Goal: Information Seeking & Learning: Learn about a topic

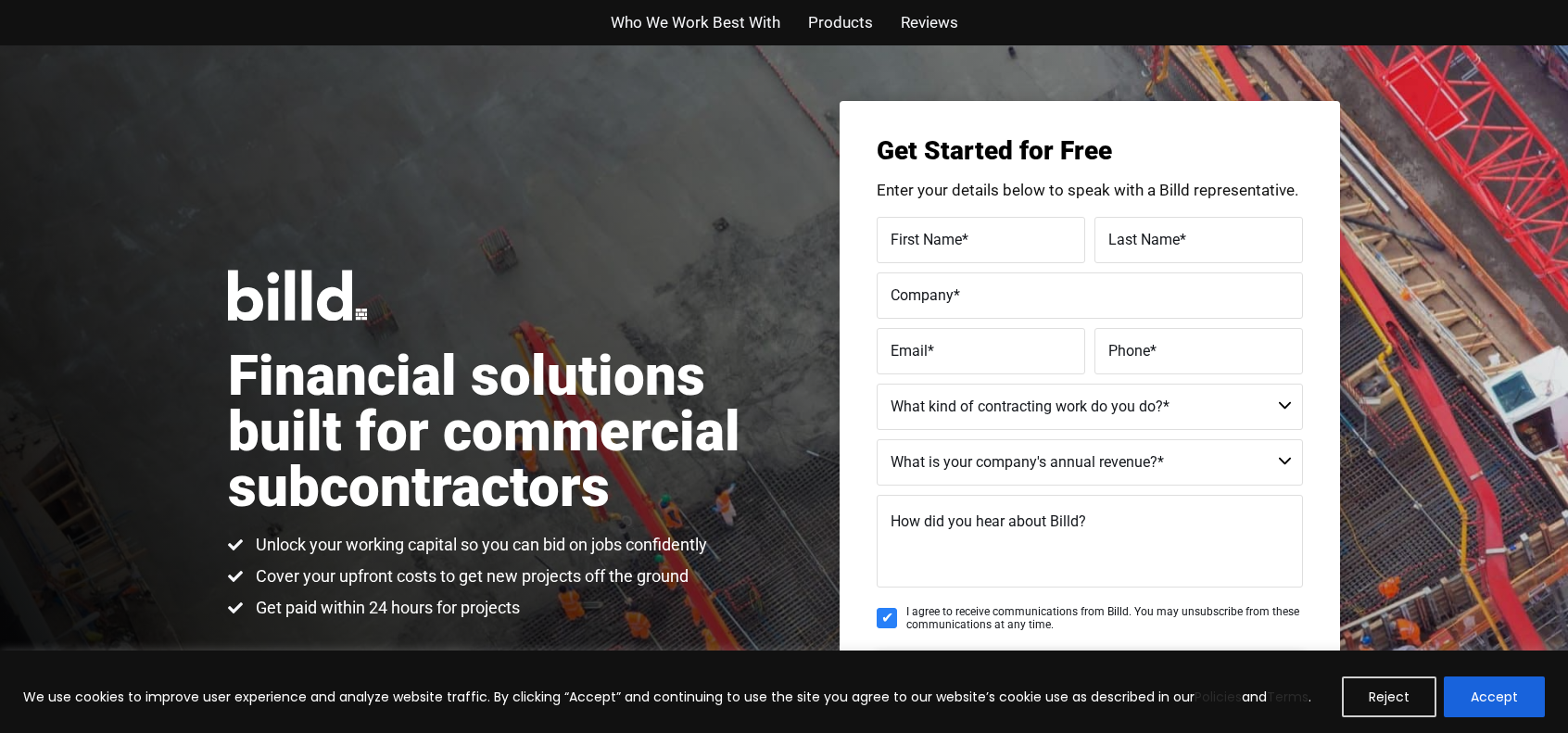
click at [764, 36] on div "Who We Work Best With Products Reviews" at bounding box center [783, 23] width 1056 height 46
click at [764, 27] on span "Who We Work Best With" at bounding box center [695, 22] width 170 height 27
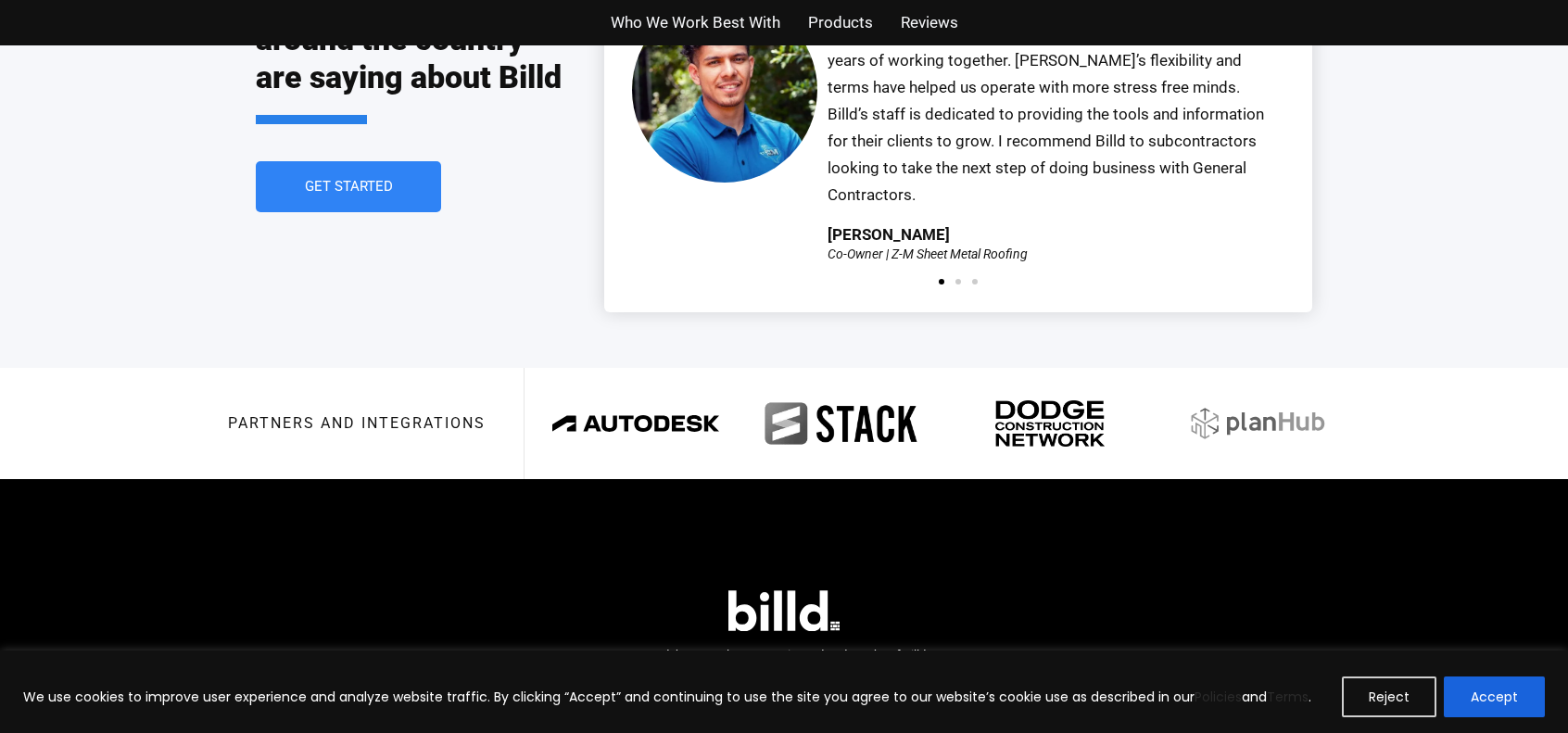
scroll to position [4322, 0]
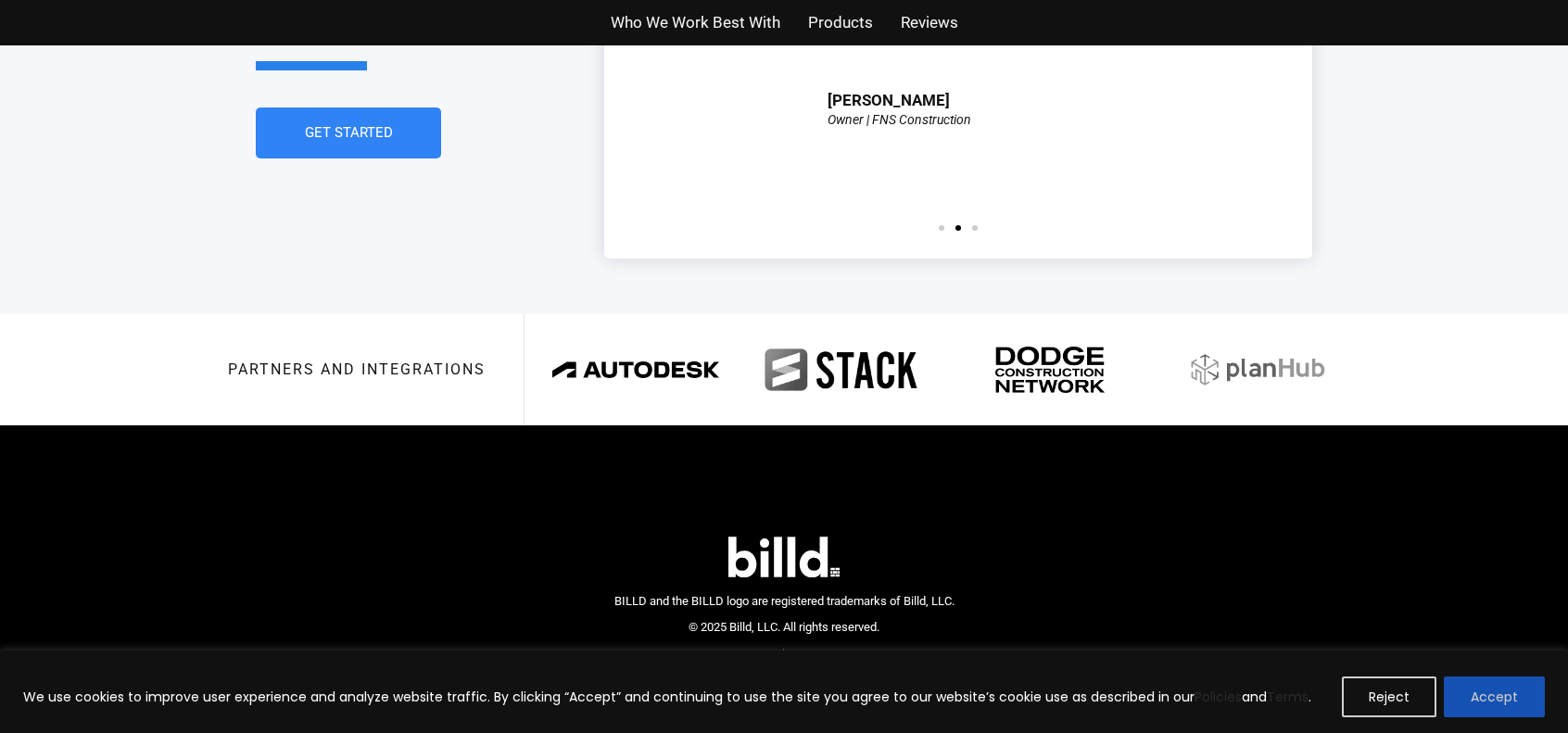
click at [1514, 689] on button "Accept" at bounding box center [1494, 696] width 101 height 41
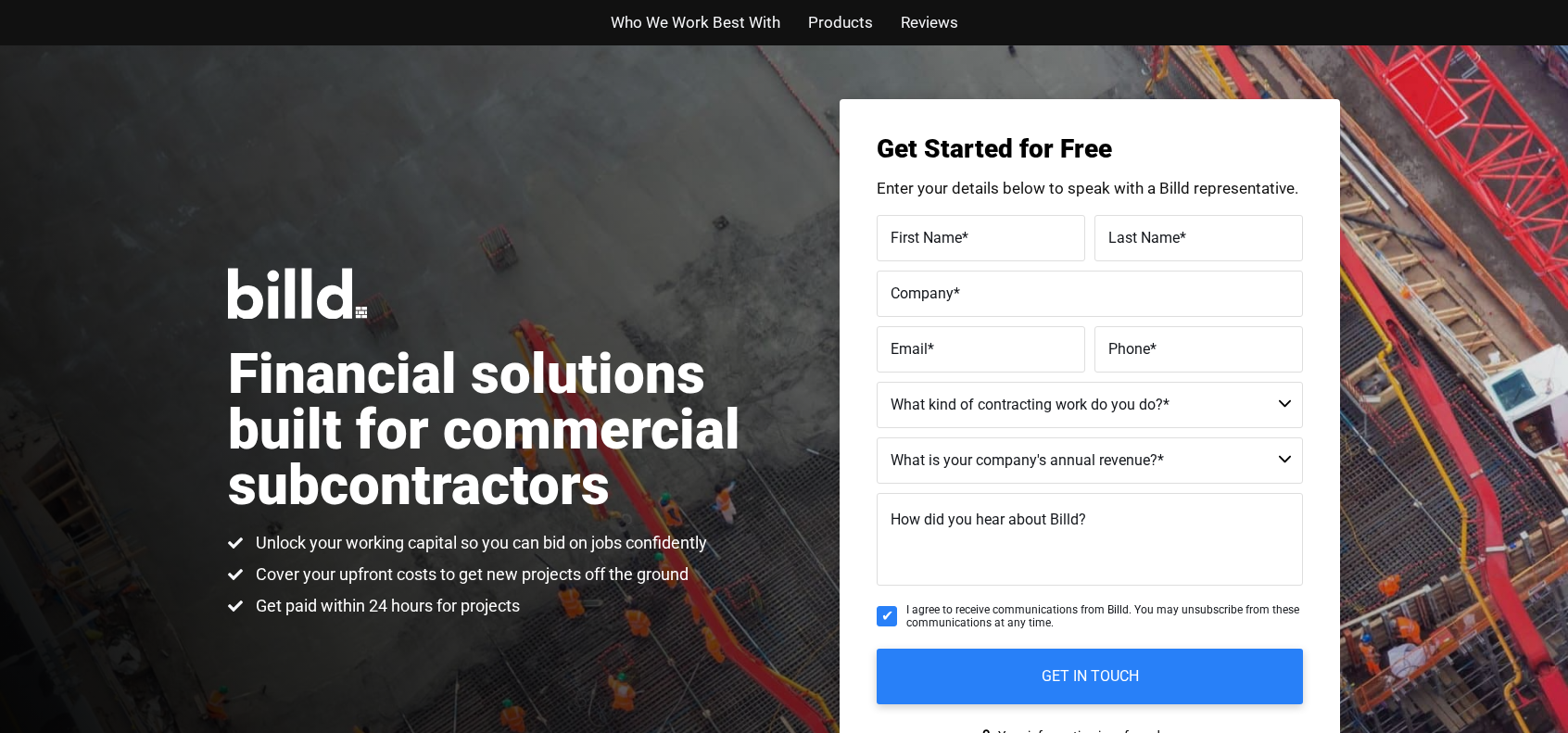
scroll to position [0, 0]
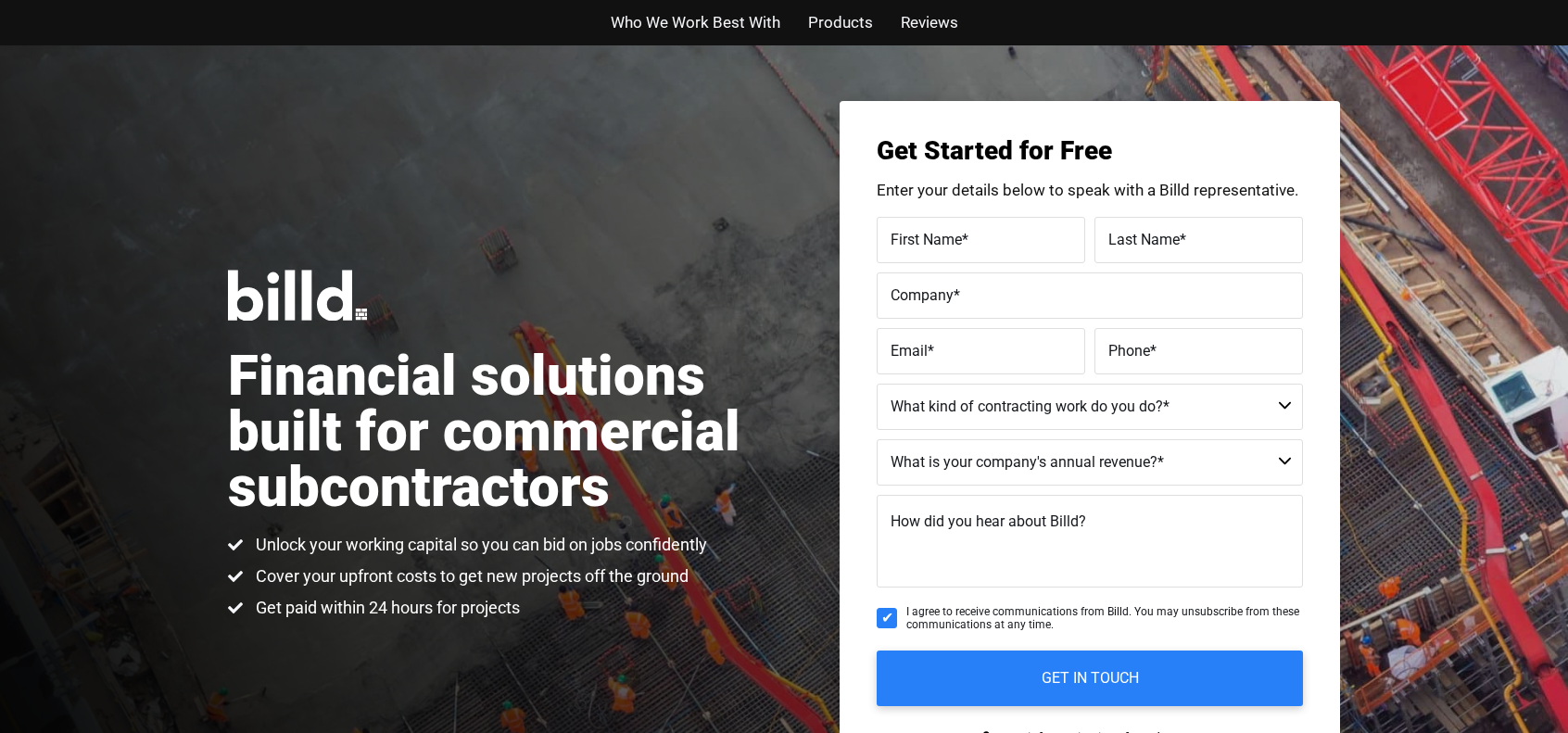
click at [747, 31] on span "Who We Work Best With" at bounding box center [695, 22] width 170 height 27
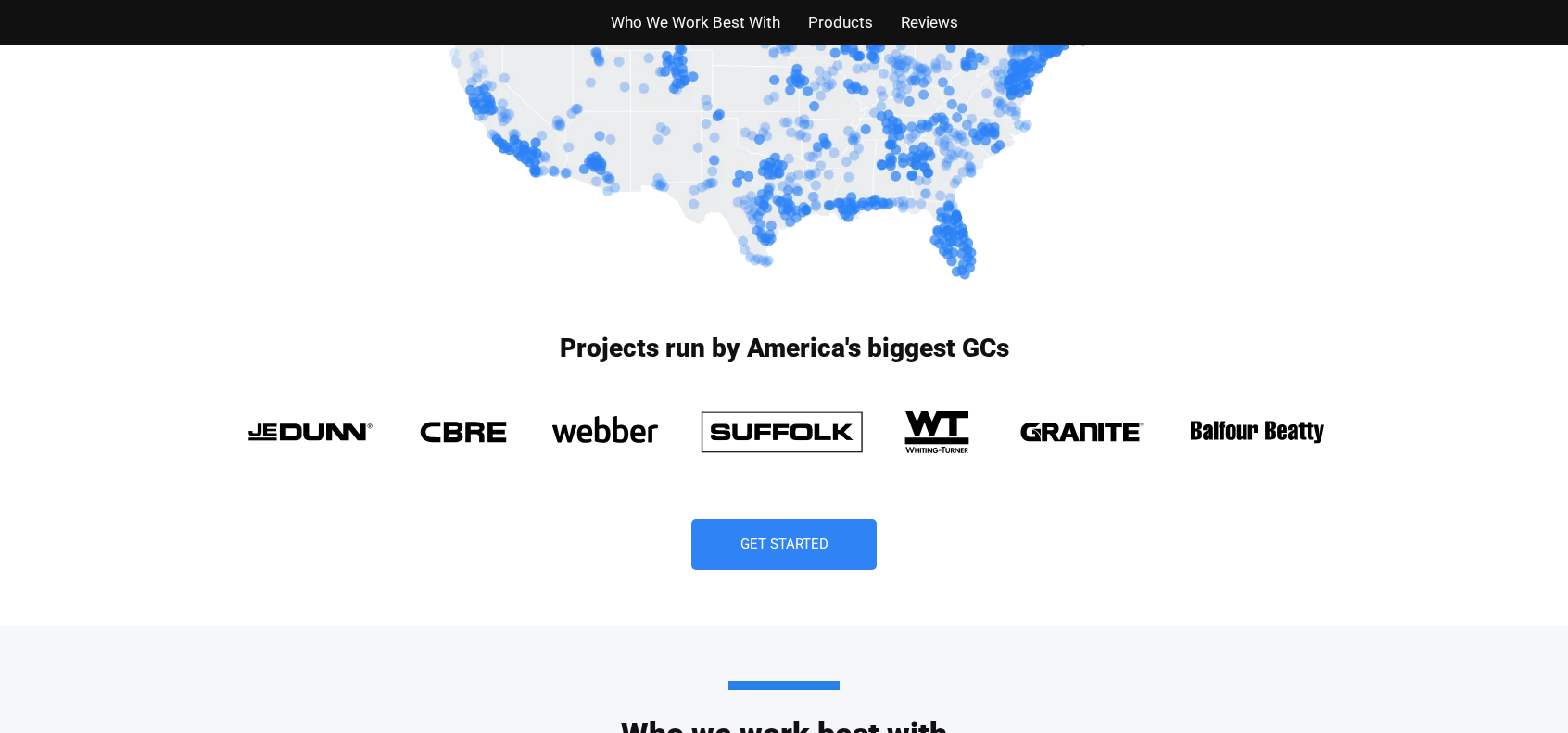
scroll to position [1144, 0]
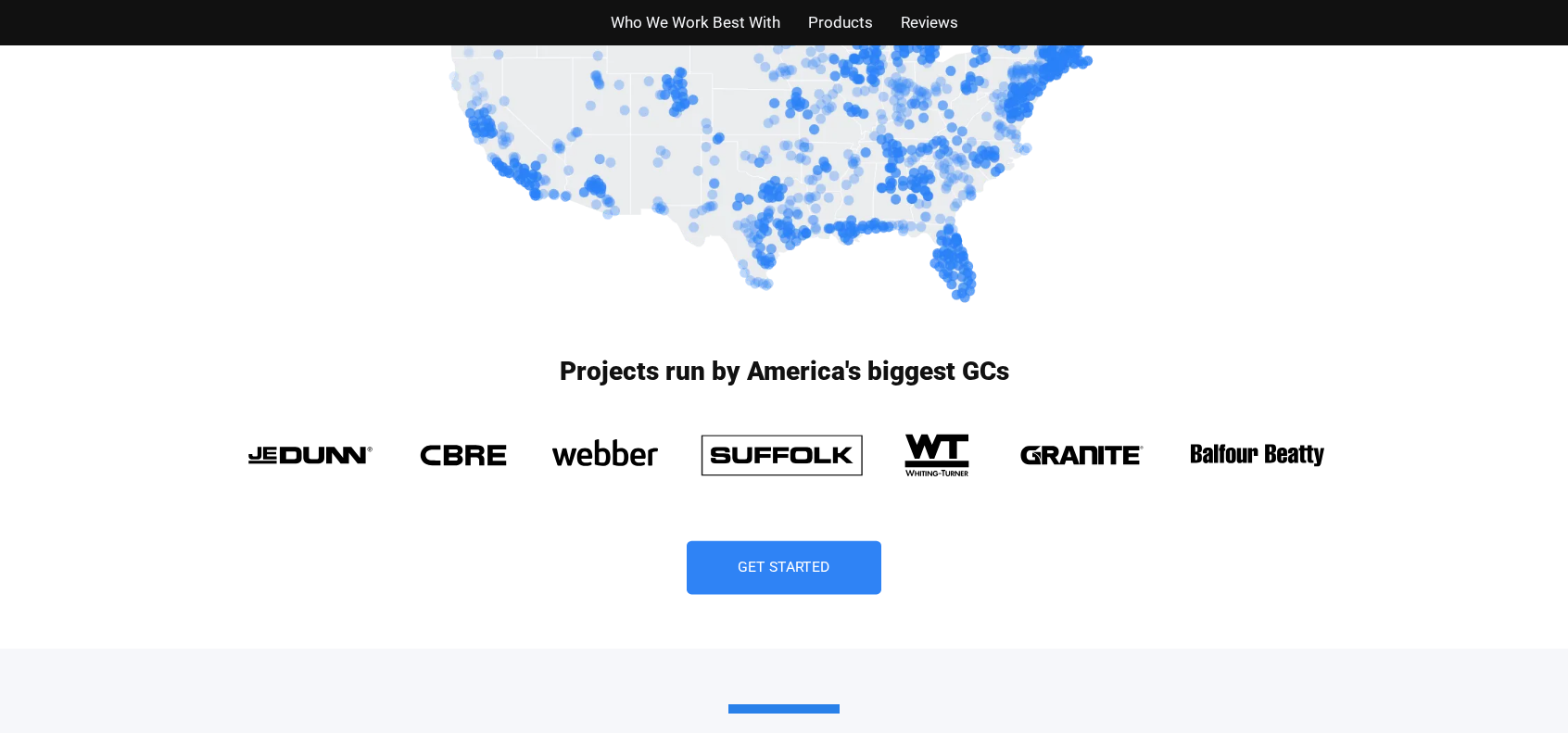
click at [743, 565] on span "Get Started" at bounding box center [784, 567] width 93 height 15
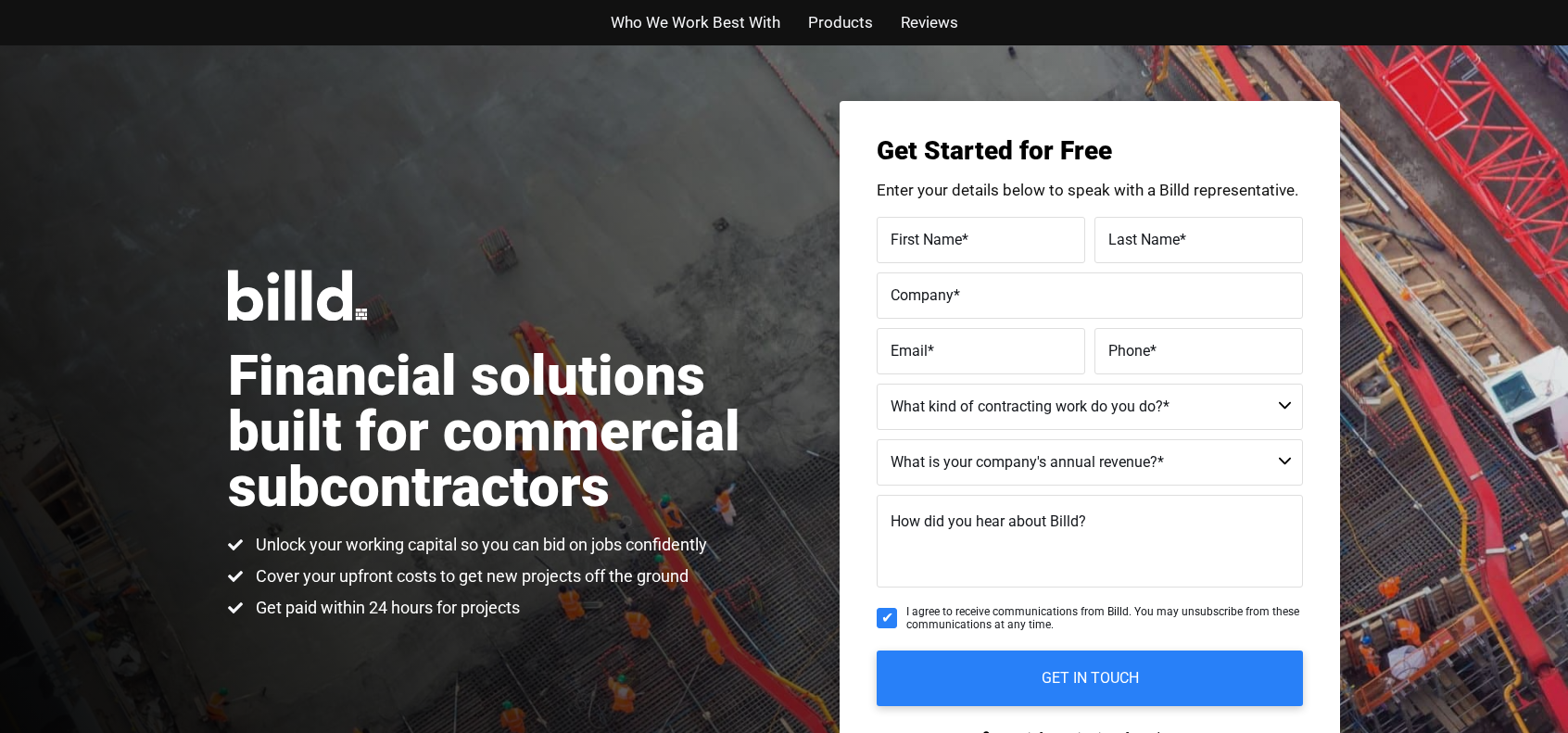
click at [846, 16] on span "Products" at bounding box center [840, 22] width 65 height 27
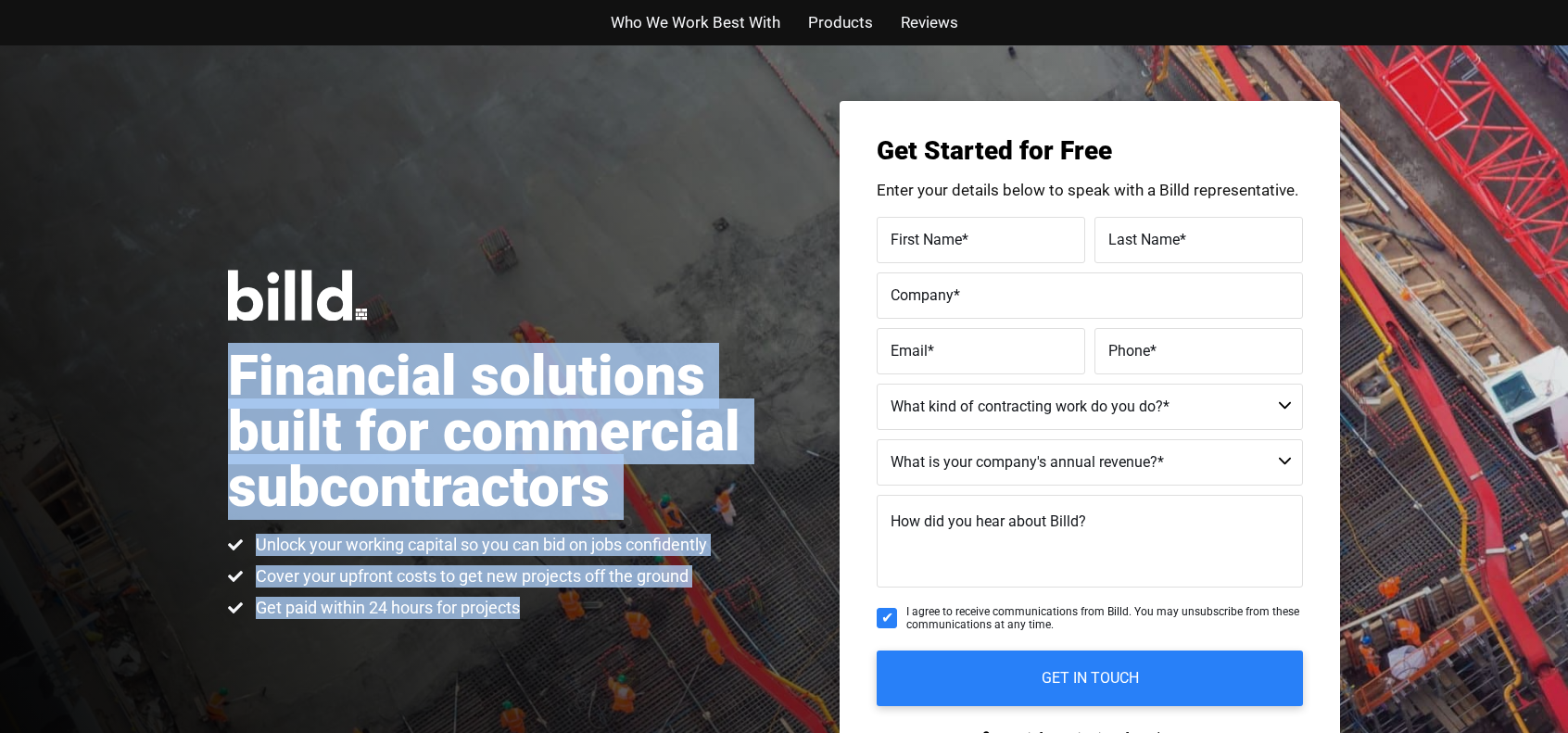
drag, startPoint x: 527, startPoint y: 609, endPoint x: 238, endPoint y: 396, distance: 359.0
click at [238, 396] on div "Financial solutions built for commercial subcontractors Unlock your working cap…" at bounding box center [507, 444] width 557 height 349
click at [238, 396] on h1 "Financial solutions built for commercial subcontractors" at bounding box center [507, 431] width 557 height 167
drag, startPoint x: 235, startPoint y: 385, endPoint x: 528, endPoint y: 599, distance: 362.8
click at [528, 599] on div "Financial solutions built for commercial subcontractors Unlock your working cap…" at bounding box center [507, 444] width 557 height 349
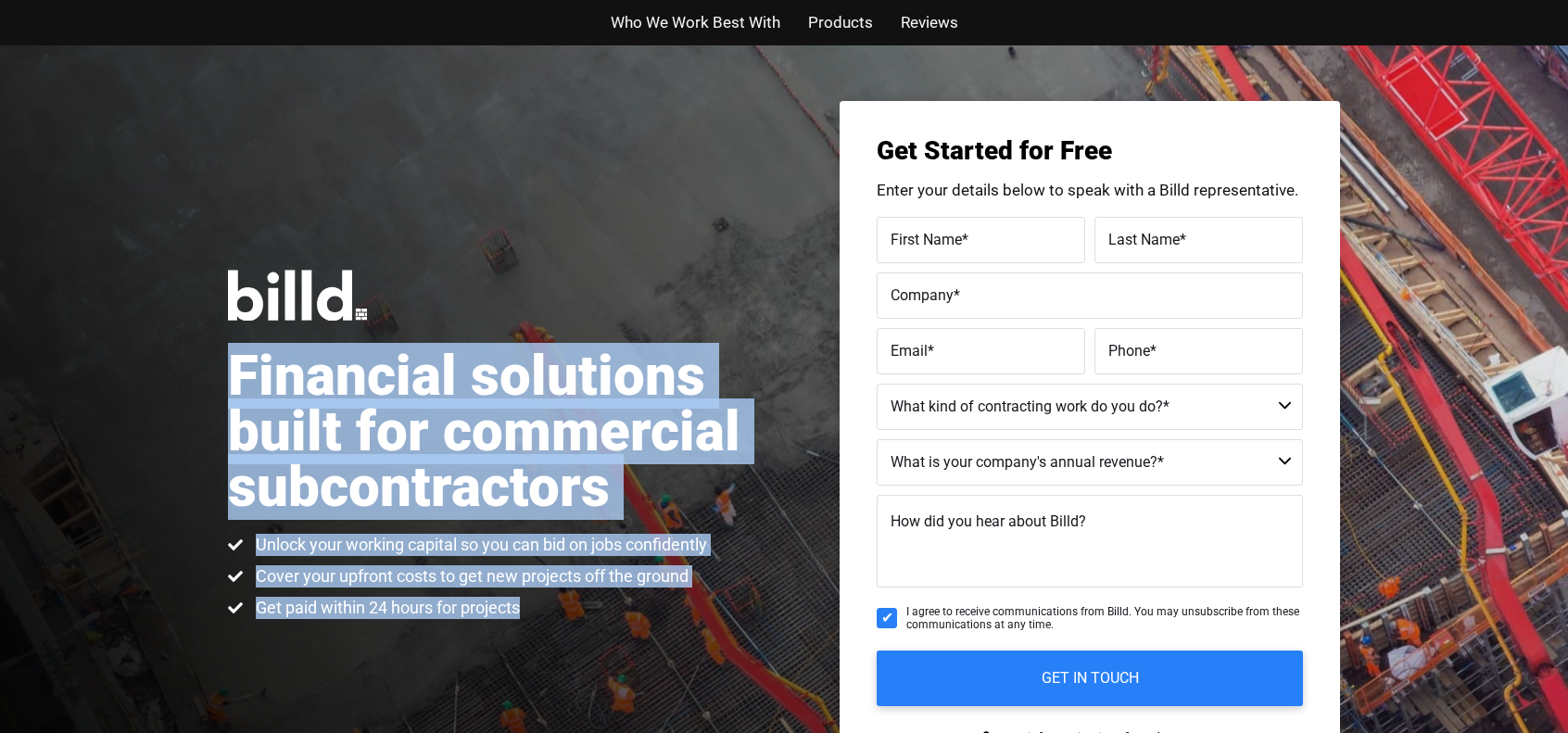
click at [528, 599] on li "Get paid within 24 hours for projects" at bounding box center [468, 607] width 479 height 22
drag, startPoint x: 528, startPoint y: 599, endPoint x: 229, endPoint y: 400, distance: 359.2
click at [229, 400] on div "Financial solutions built for commercial subcontractors Unlock your working cap…" at bounding box center [507, 444] width 557 height 349
click at [229, 398] on h1 "Financial solutions built for commercial subcontractors" at bounding box center [507, 431] width 557 height 167
drag, startPoint x: 229, startPoint y: 398, endPoint x: 545, endPoint y: 614, distance: 382.8
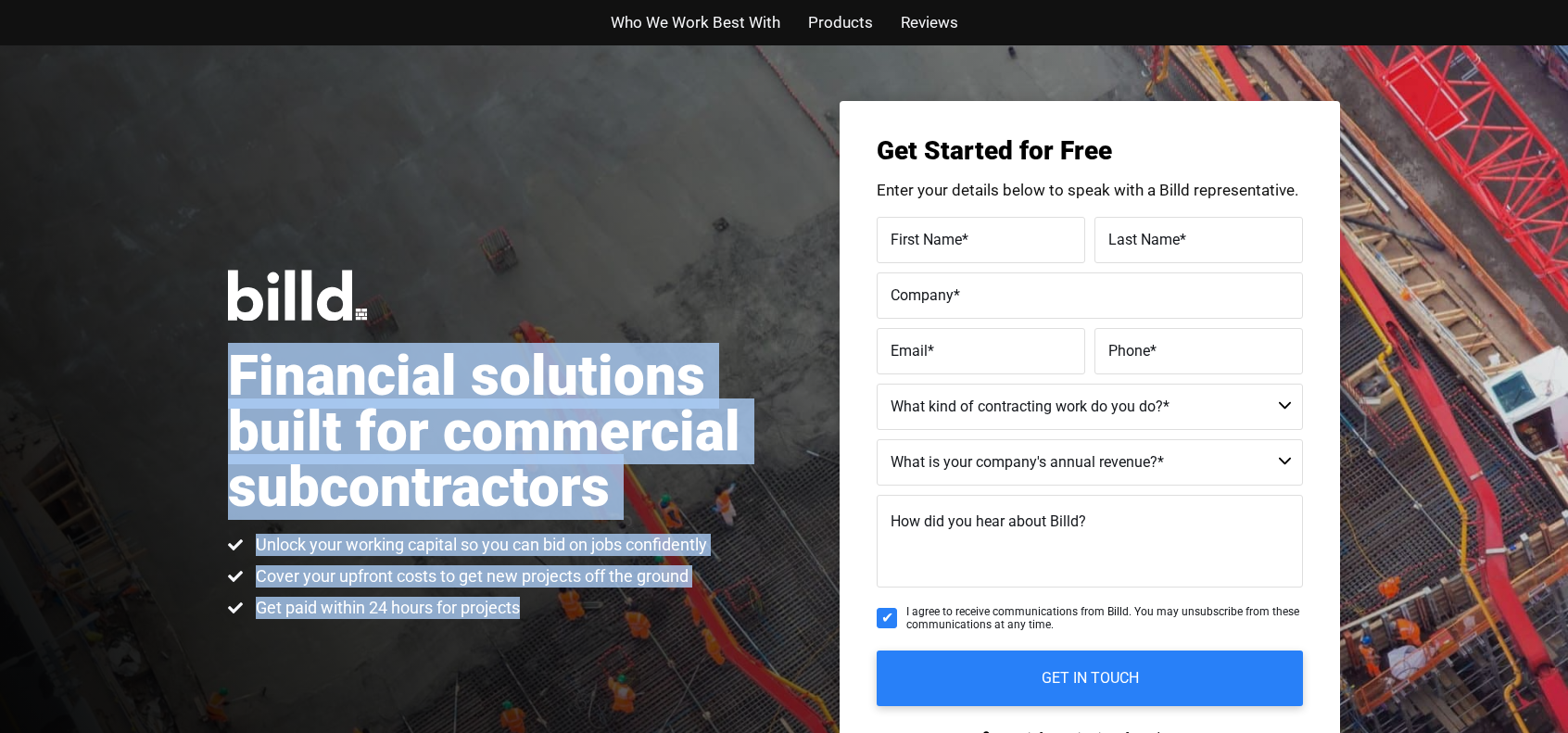
click at [545, 614] on div "Financial solutions built for commercial subcontractors Unlock your working cap…" at bounding box center [507, 444] width 557 height 349
click at [545, 614] on li "Get paid within 24 hours for projects" at bounding box center [468, 607] width 479 height 22
drag, startPoint x: 532, startPoint y: 607, endPoint x: 227, endPoint y: 380, distance: 380.2
click at [227, 380] on div "Financial solutions built for commercial subcontractors Unlock your working cap…" at bounding box center [784, 445] width 1568 height 799
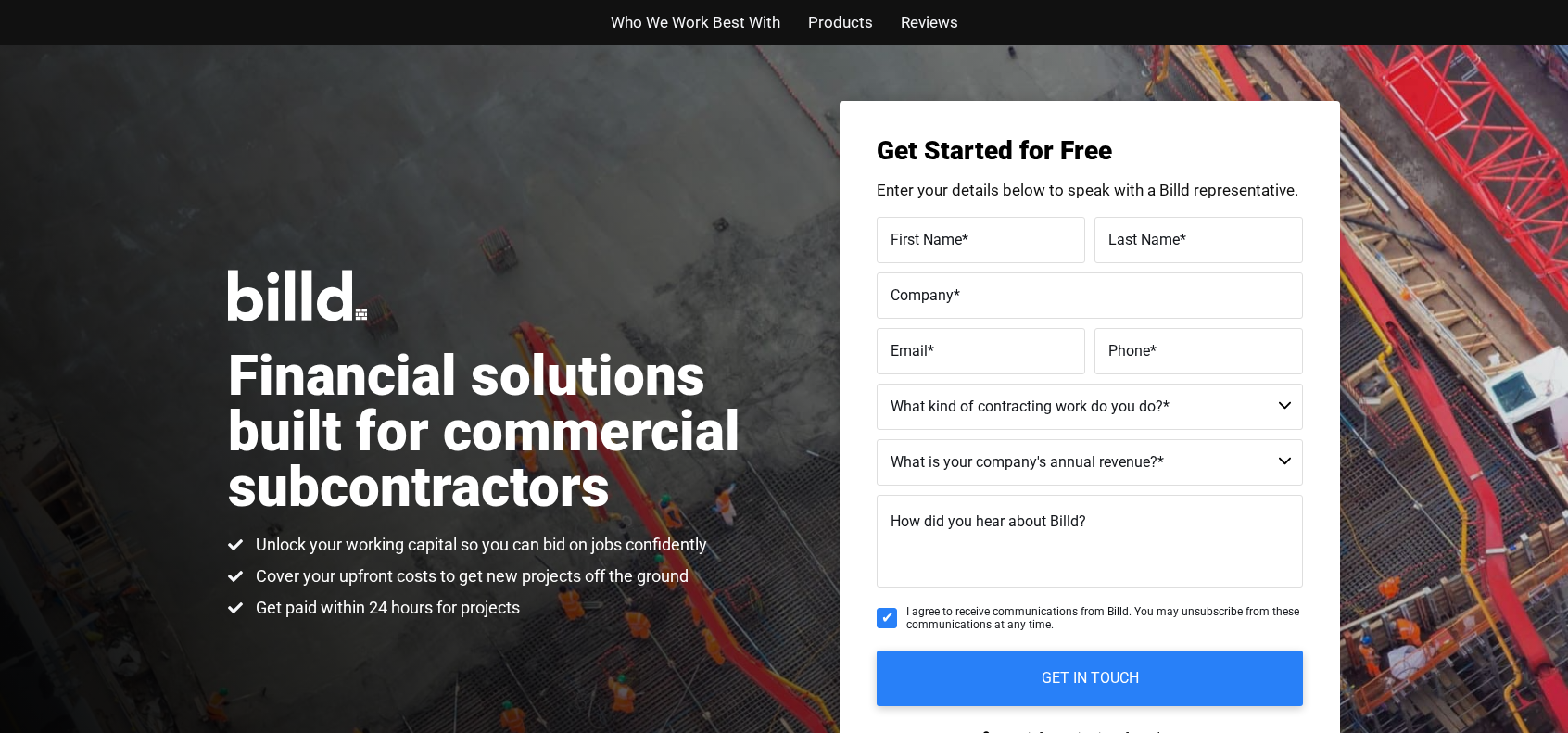
click at [227, 380] on div "Financial solutions built for commercial subcontractors Unlock your working cap…" at bounding box center [784, 445] width 1568 height 799
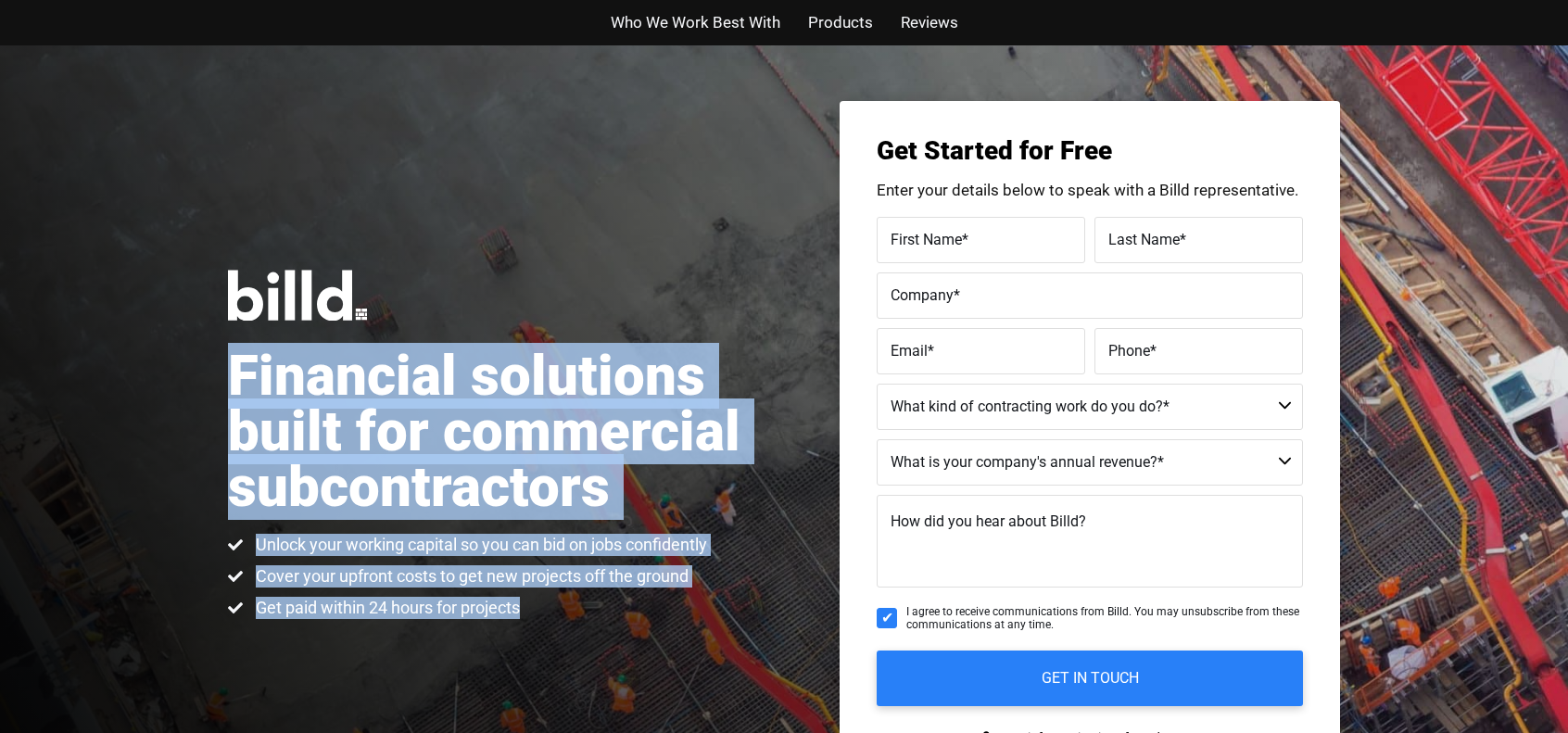
drag, startPoint x: 239, startPoint y: 378, endPoint x: 526, endPoint y: 605, distance: 365.9
click at [526, 605] on div "Financial solutions built for commercial subcontractors Unlock your working cap…" at bounding box center [507, 444] width 557 height 349
click at [526, 605] on li "Get paid within 24 hours for projects" at bounding box center [468, 607] width 479 height 22
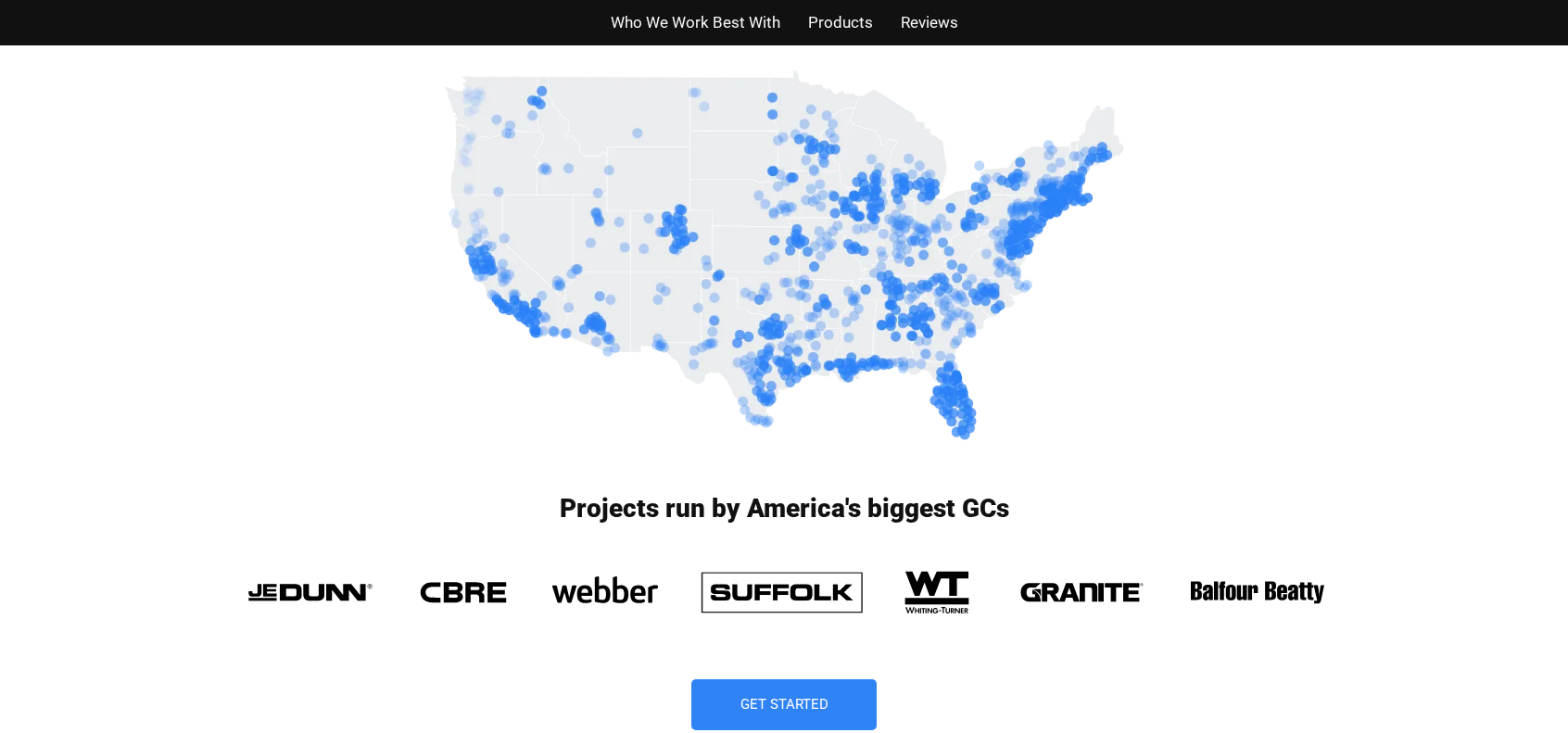
scroll to position [1112, 0]
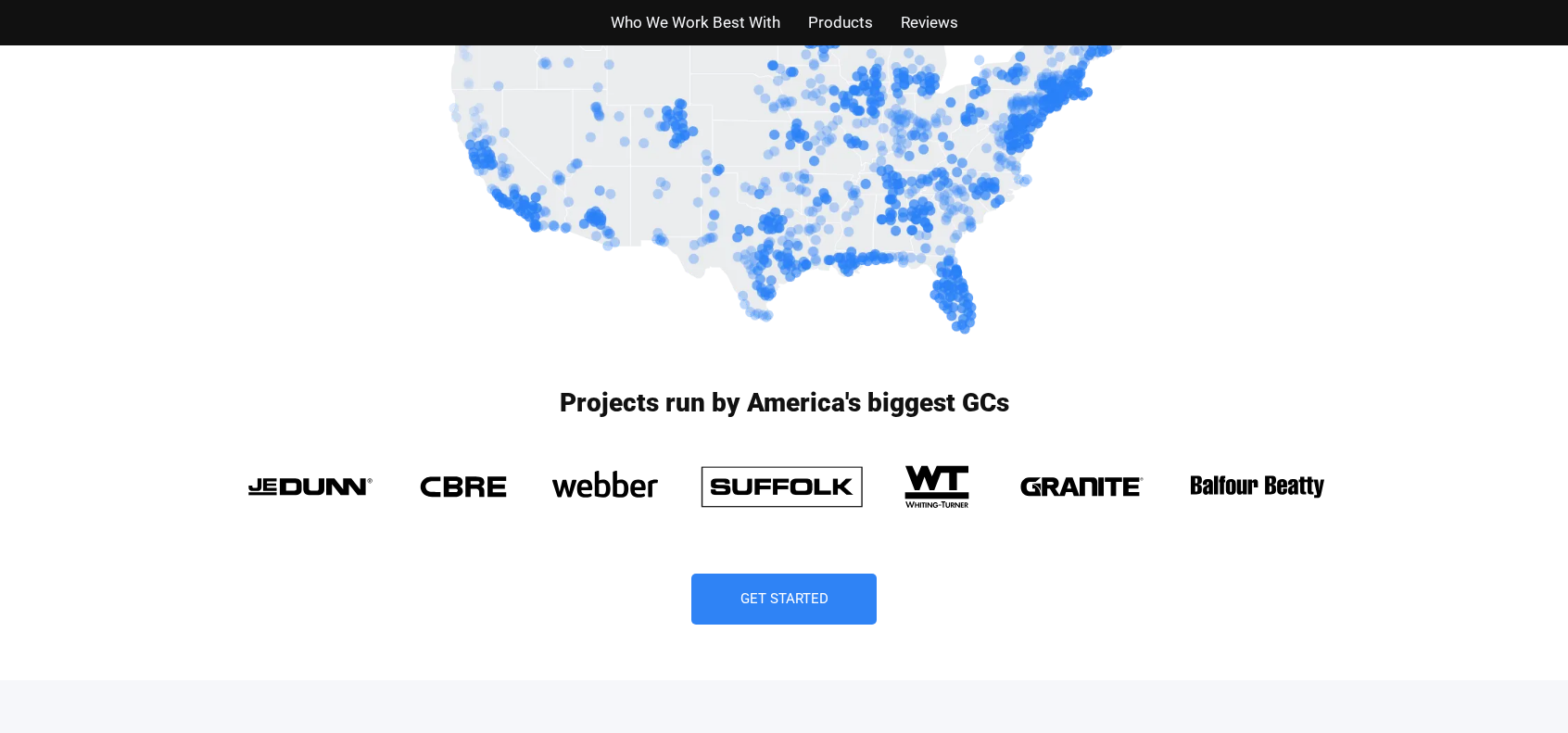
click at [769, 479] on img at bounding box center [781, 485] width 187 height 65
click at [772, 479] on img at bounding box center [781, 485] width 187 height 65
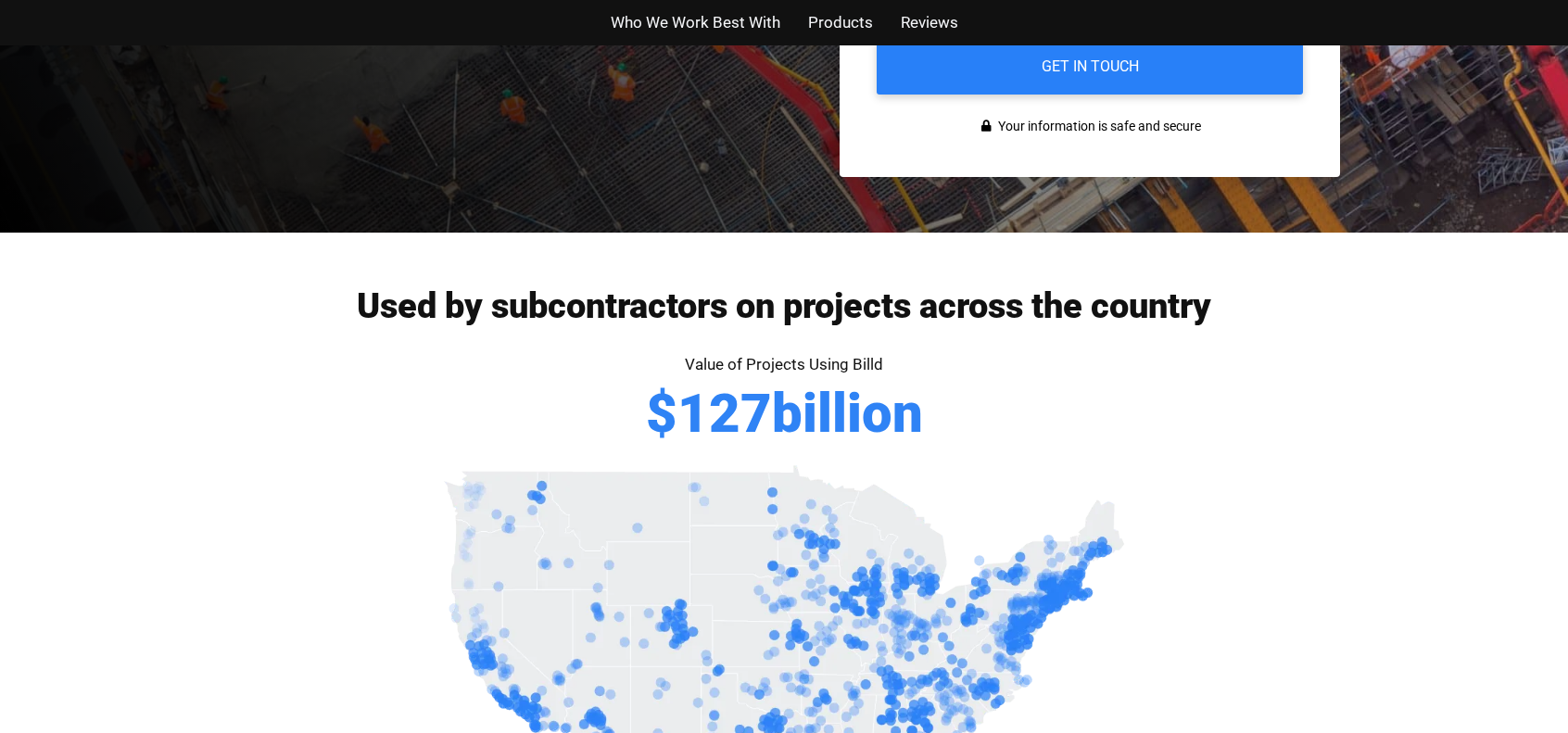
scroll to position [556, 0]
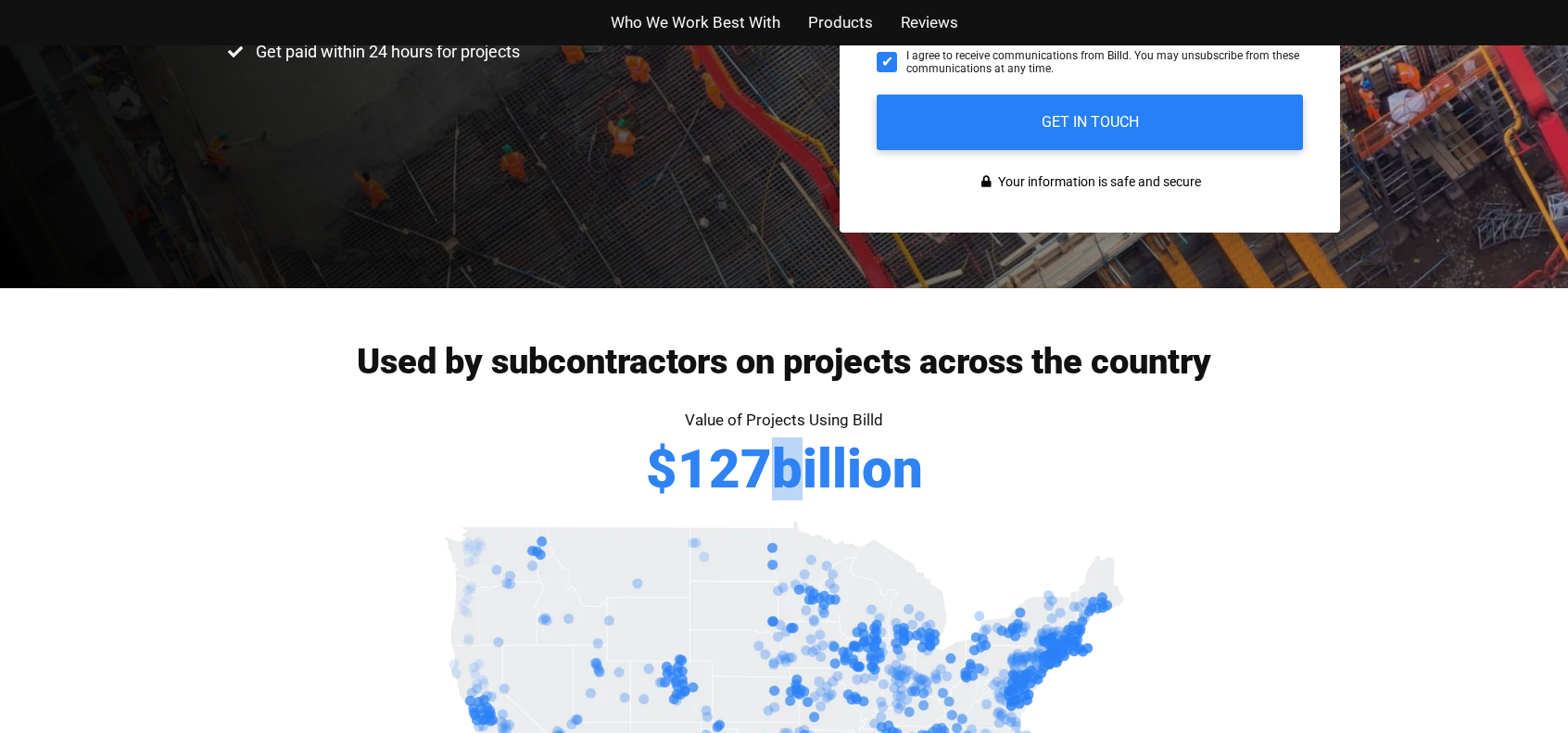
click at [772, 479] on span "billion" at bounding box center [847, 469] width 151 height 54
drag, startPoint x: 767, startPoint y: 469, endPoint x: 775, endPoint y: 474, distance: 9.4
click at [775, 474] on span "billion" at bounding box center [847, 469] width 151 height 54
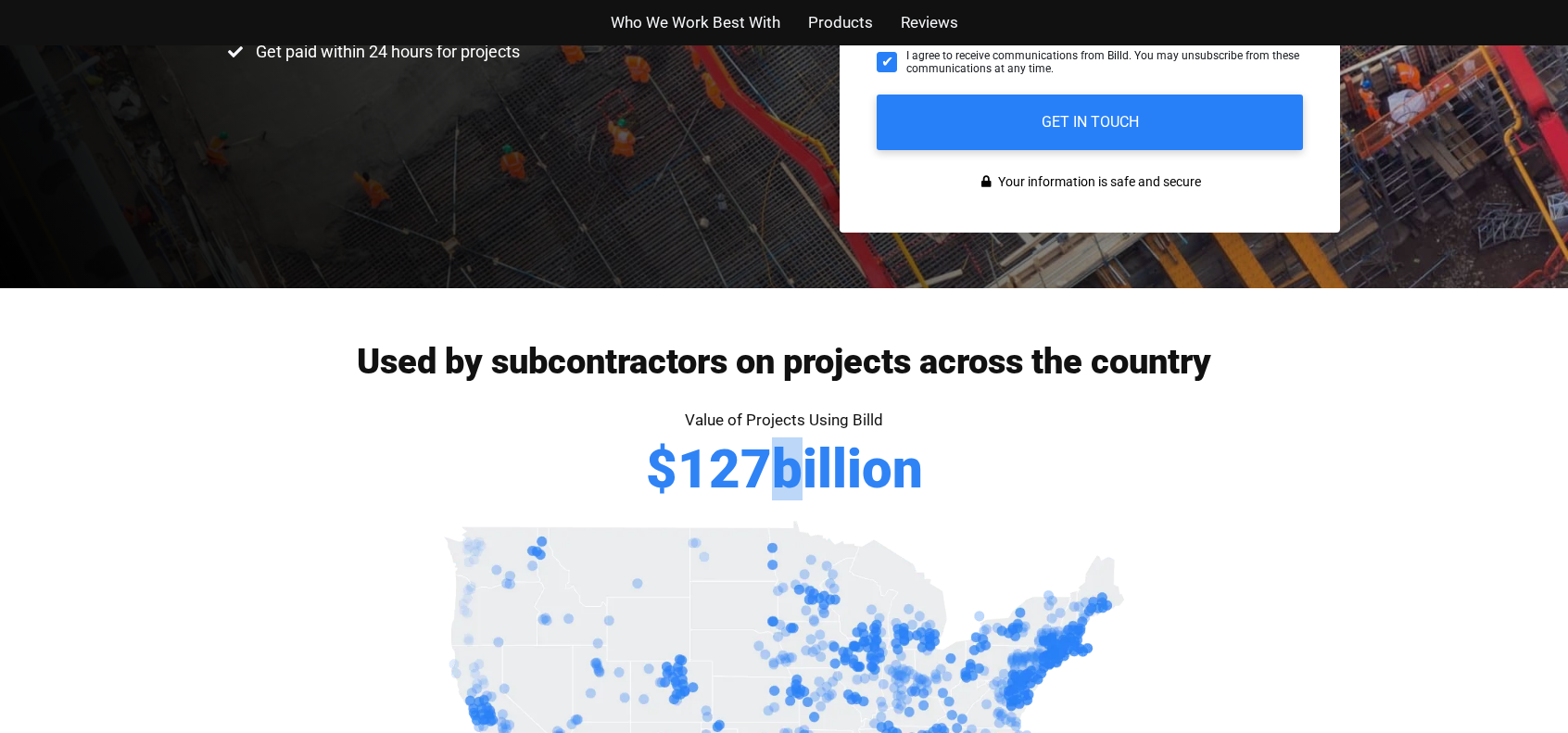
drag, startPoint x: 775, startPoint y: 474, endPoint x: 766, endPoint y: 468, distance: 10.8
click at [772, 468] on span "billion" at bounding box center [847, 469] width 151 height 54
click at [772, 472] on span "billion" at bounding box center [847, 469] width 151 height 54
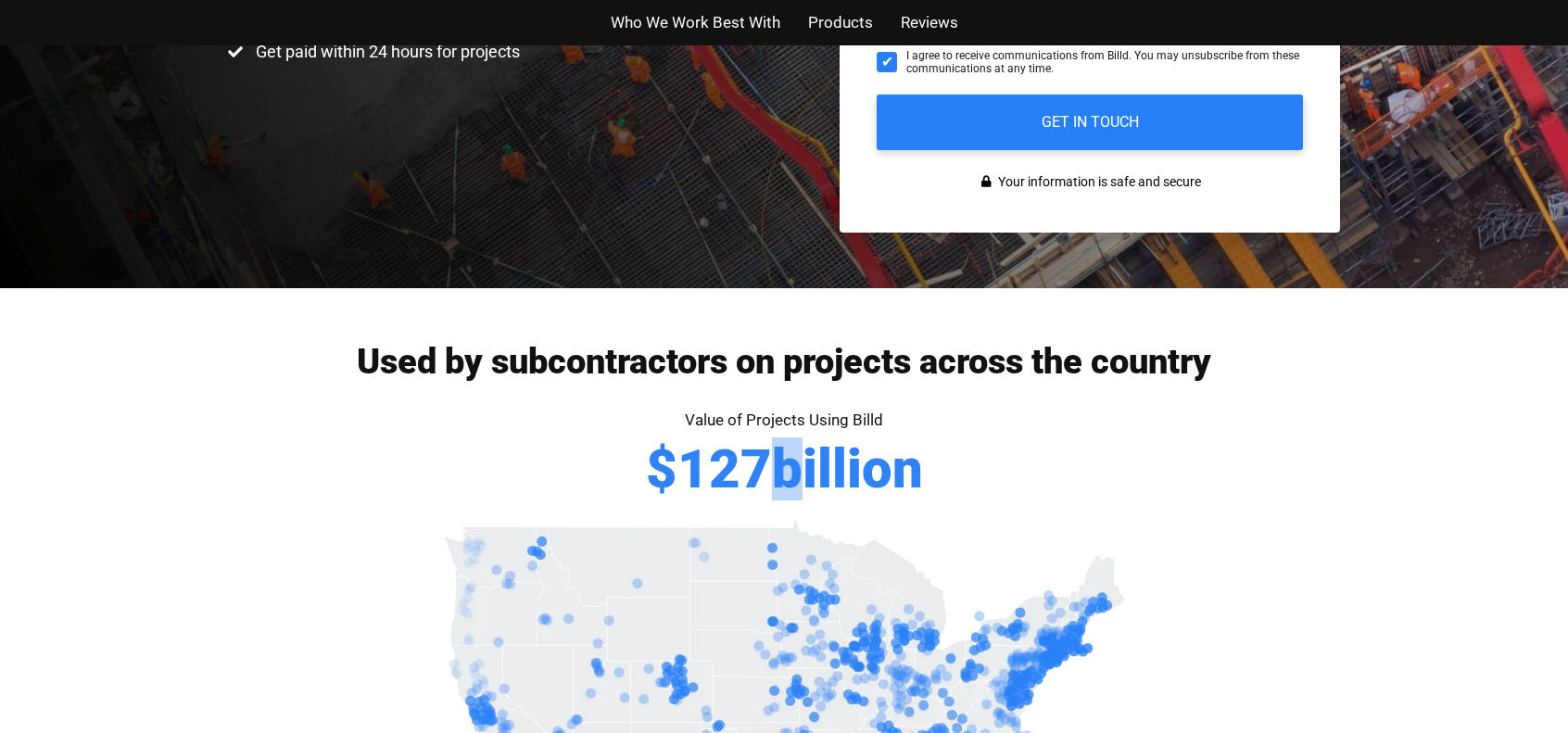
click at [772, 460] on span "billion" at bounding box center [847, 469] width 151 height 54
drag, startPoint x: 767, startPoint y: 460, endPoint x: 777, endPoint y: 468, distance: 12.8
click at [777, 468] on span "billion" at bounding box center [847, 469] width 151 height 54
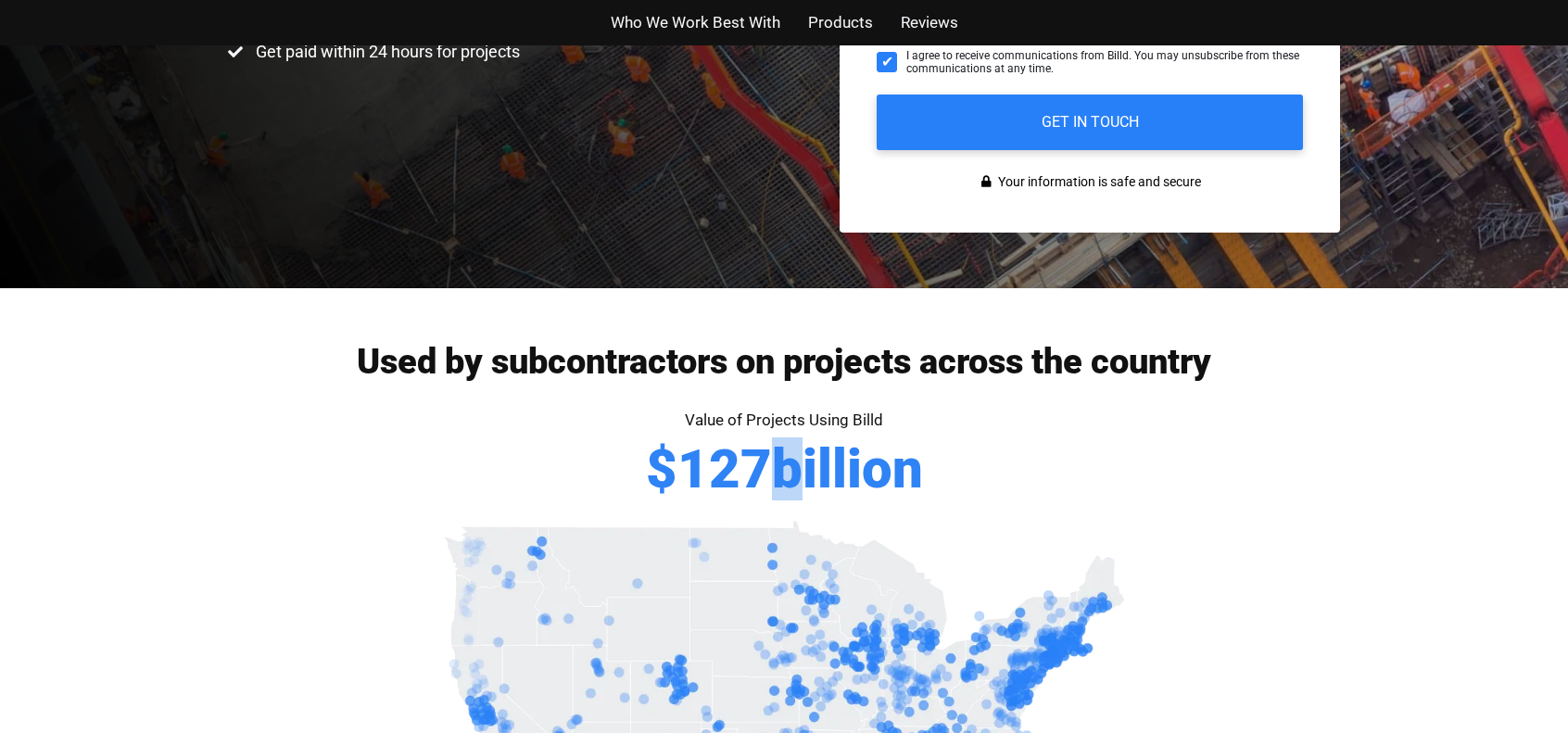
click at [772, 466] on span "billion" at bounding box center [847, 469] width 151 height 54
drag, startPoint x: 763, startPoint y: 461, endPoint x: 773, endPoint y: 468, distance: 12.2
click at [773, 468] on div "$ 127 billion" at bounding box center [785, 469] width 277 height 54
click at [773, 468] on span "billion" at bounding box center [847, 469] width 151 height 54
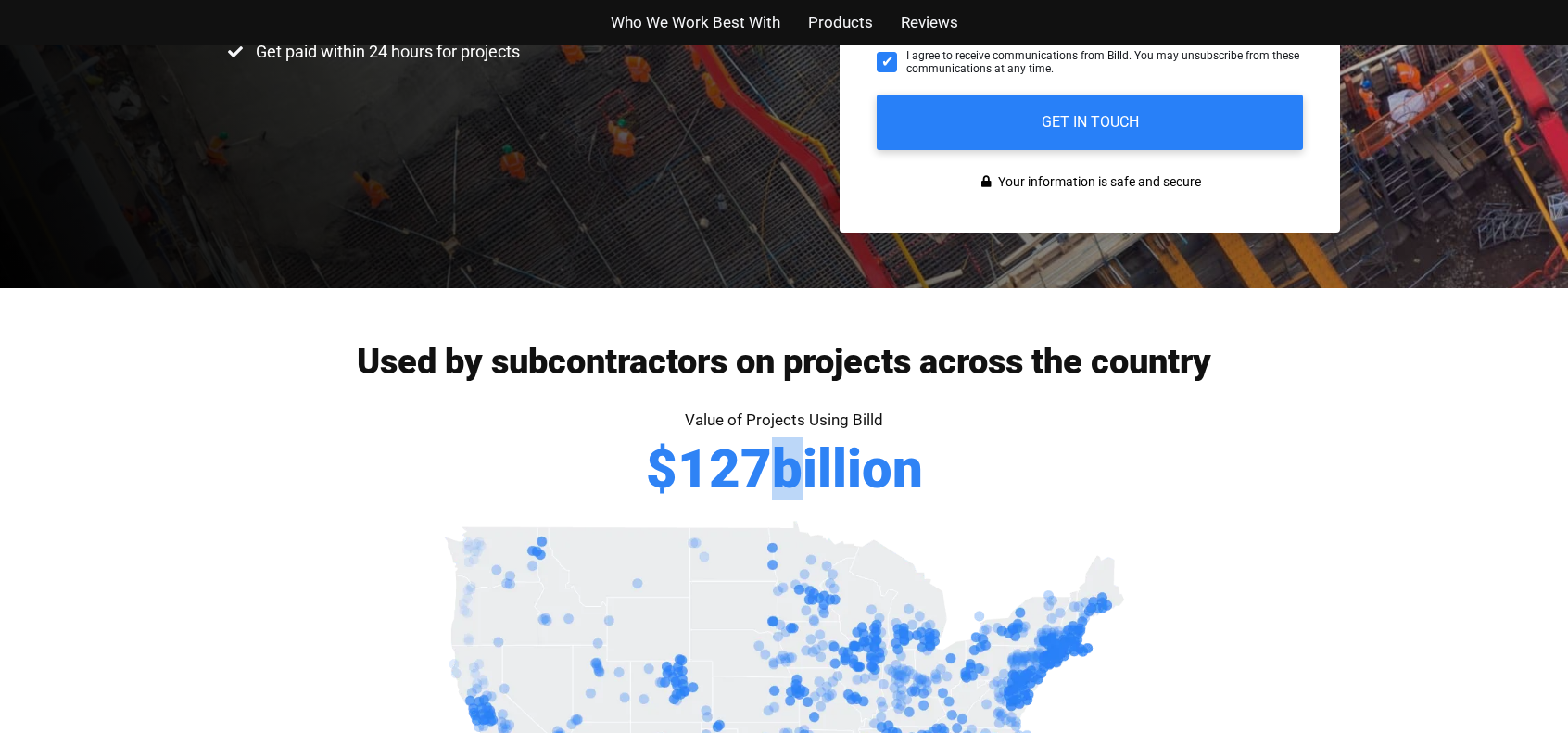
click at [764, 457] on div "$ 127 billion" at bounding box center [785, 469] width 277 height 54
click at [764, 457] on span "127" at bounding box center [724, 469] width 95 height 54
drag, startPoint x: 764, startPoint y: 457, endPoint x: 773, endPoint y: 473, distance: 18.4
click at [773, 473] on div "$ 127 billion" at bounding box center [785, 469] width 277 height 54
click at [773, 473] on span "billion" at bounding box center [847, 469] width 151 height 54
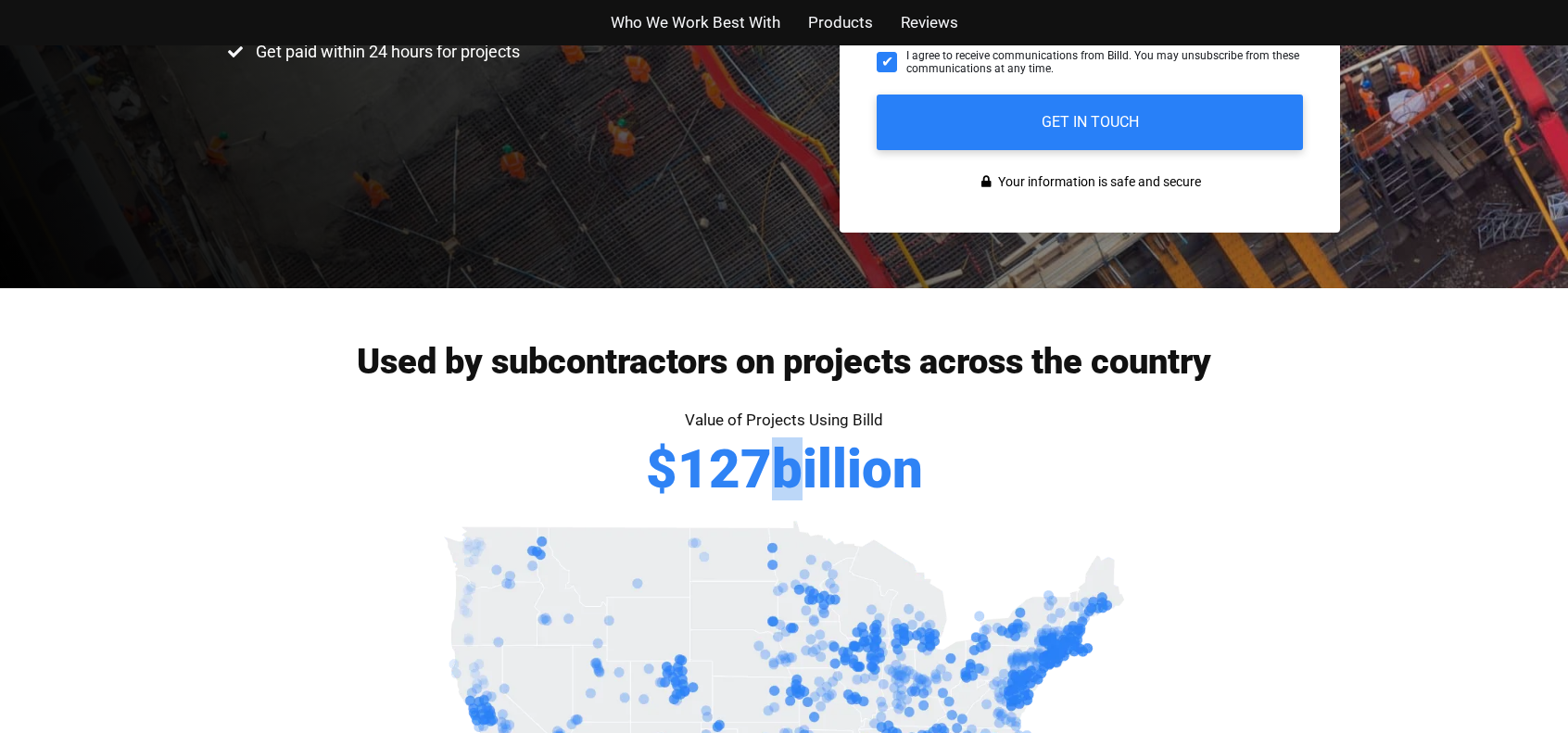
drag, startPoint x: 767, startPoint y: 466, endPoint x: 771, endPoint y: 476, distance: 10.8
click at [772, 476] on span "billion" at bounding box center [847, 469] width 151 height 54
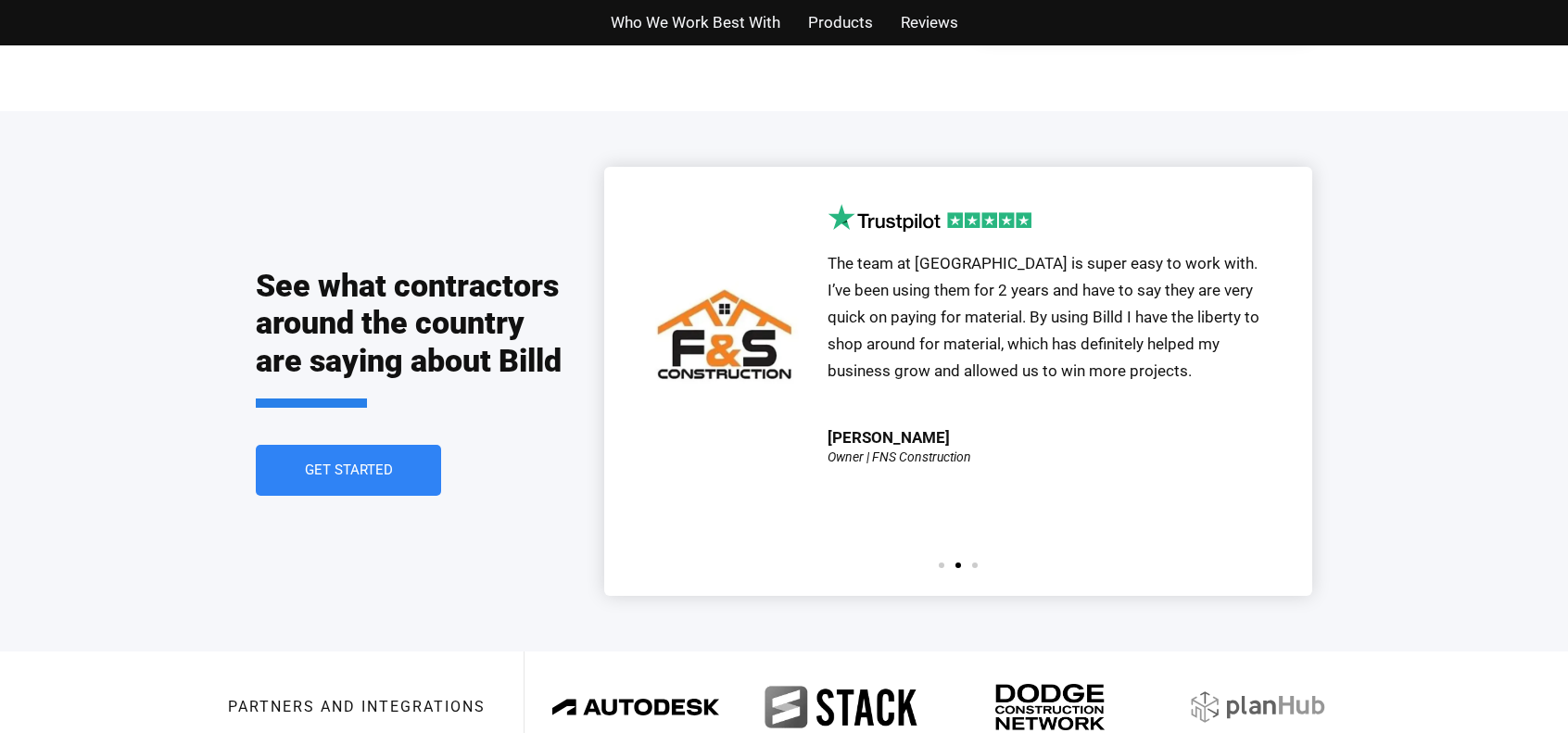
scroll to position [3707, 0]
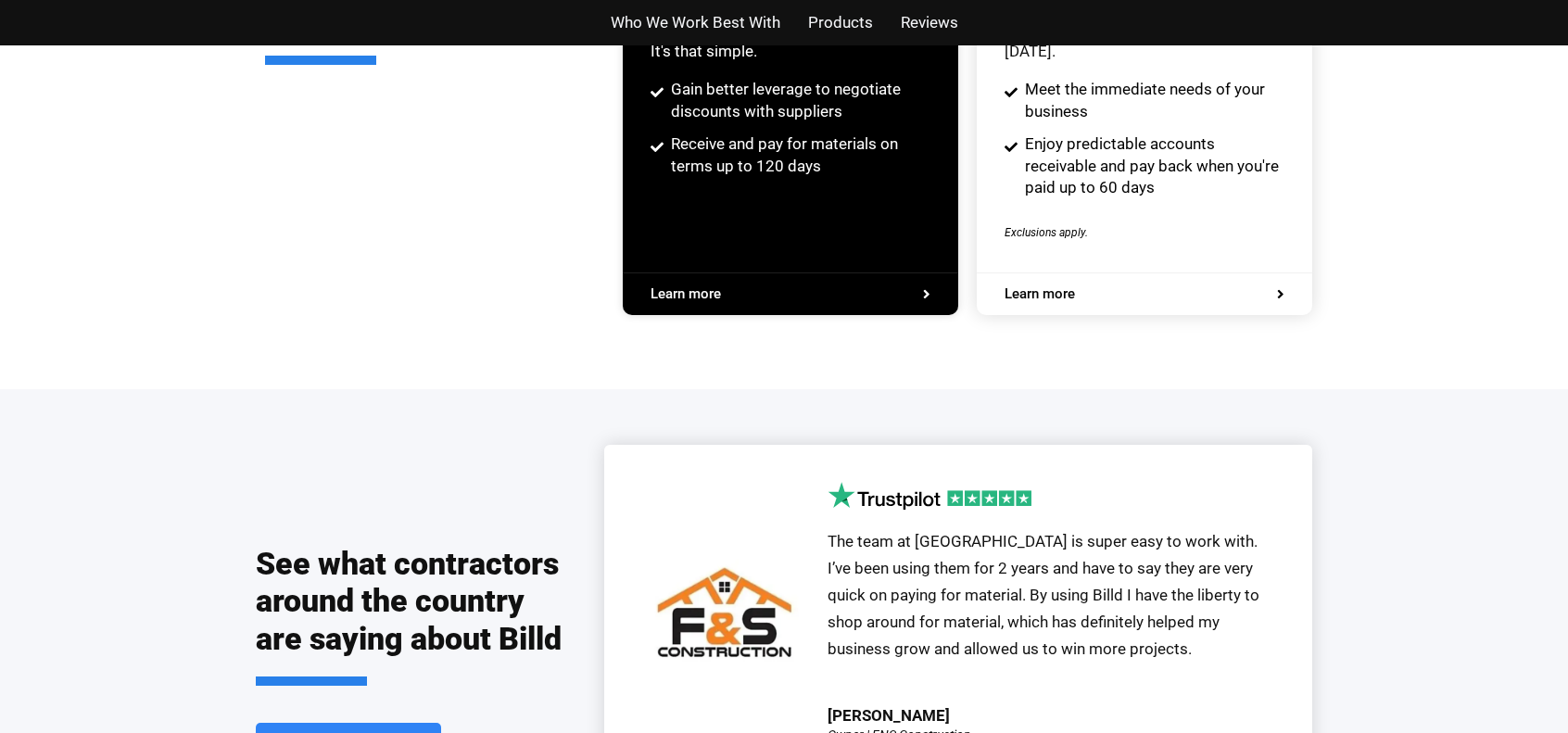
click at [587, 458] on div "See what contractors around the country are saying about Billd Get Started" at bounding box center [429, 658] width 348 height 428
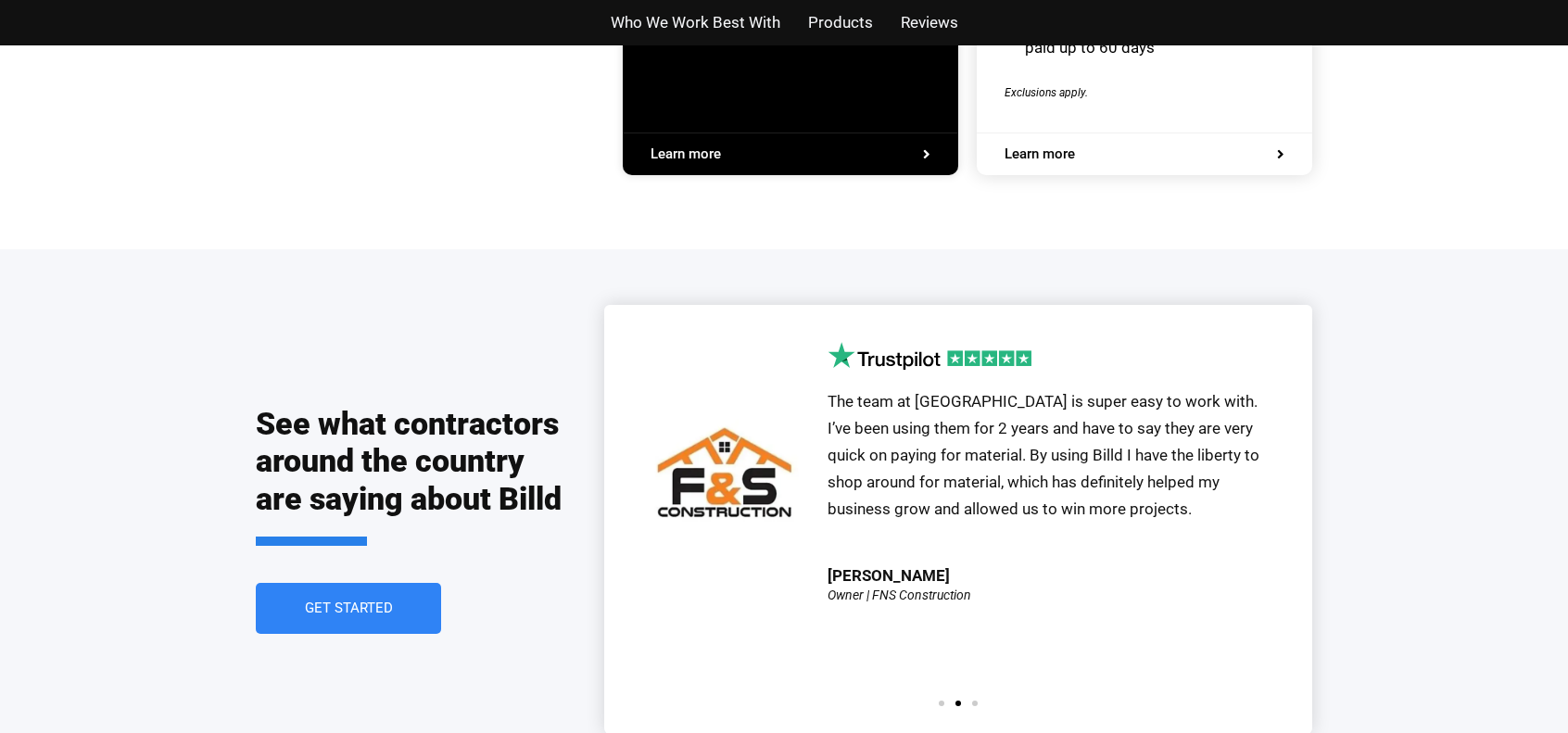
scroll to position [4171, 0]
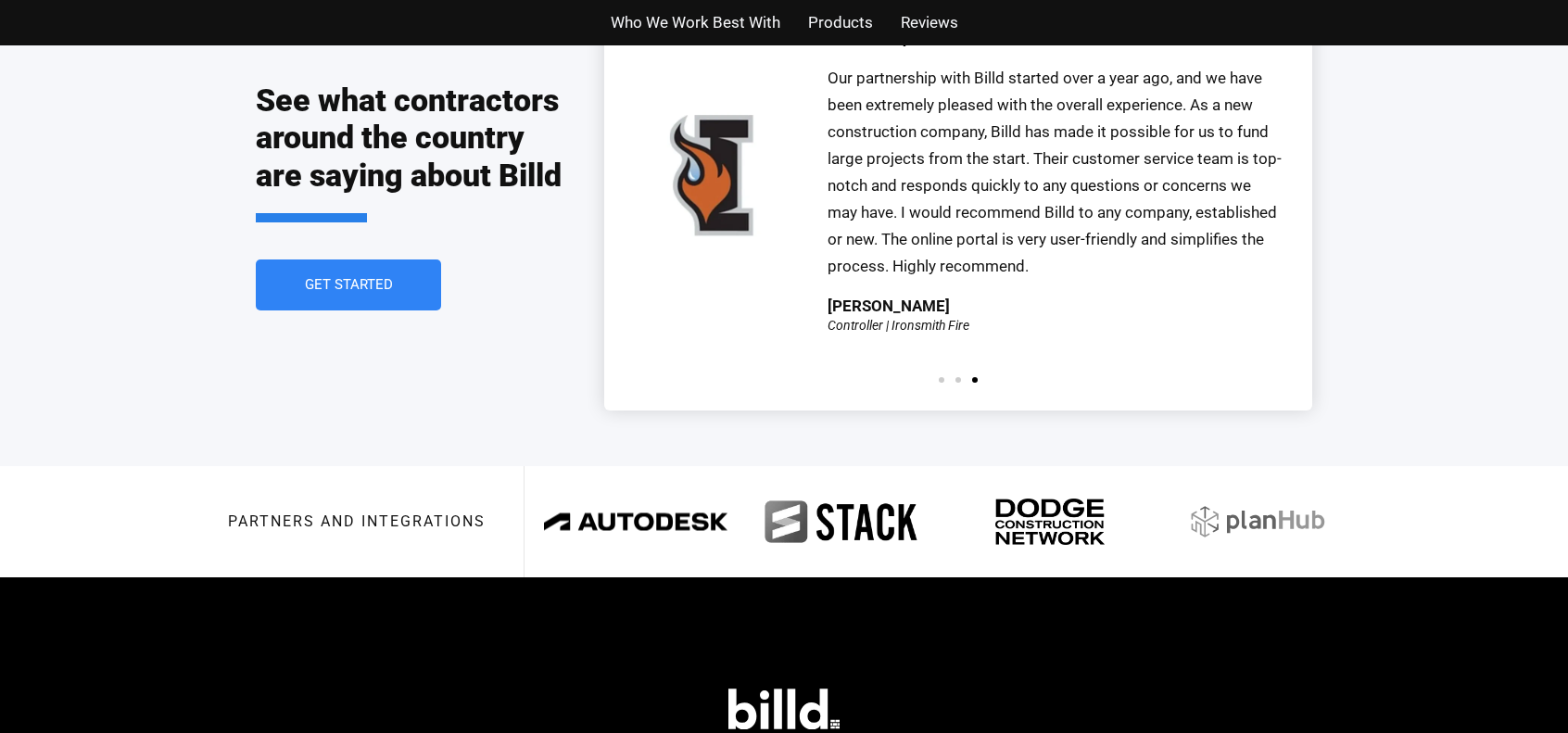
click at [641, 486] on img at bounding box center [636, 522] width 184 height 72
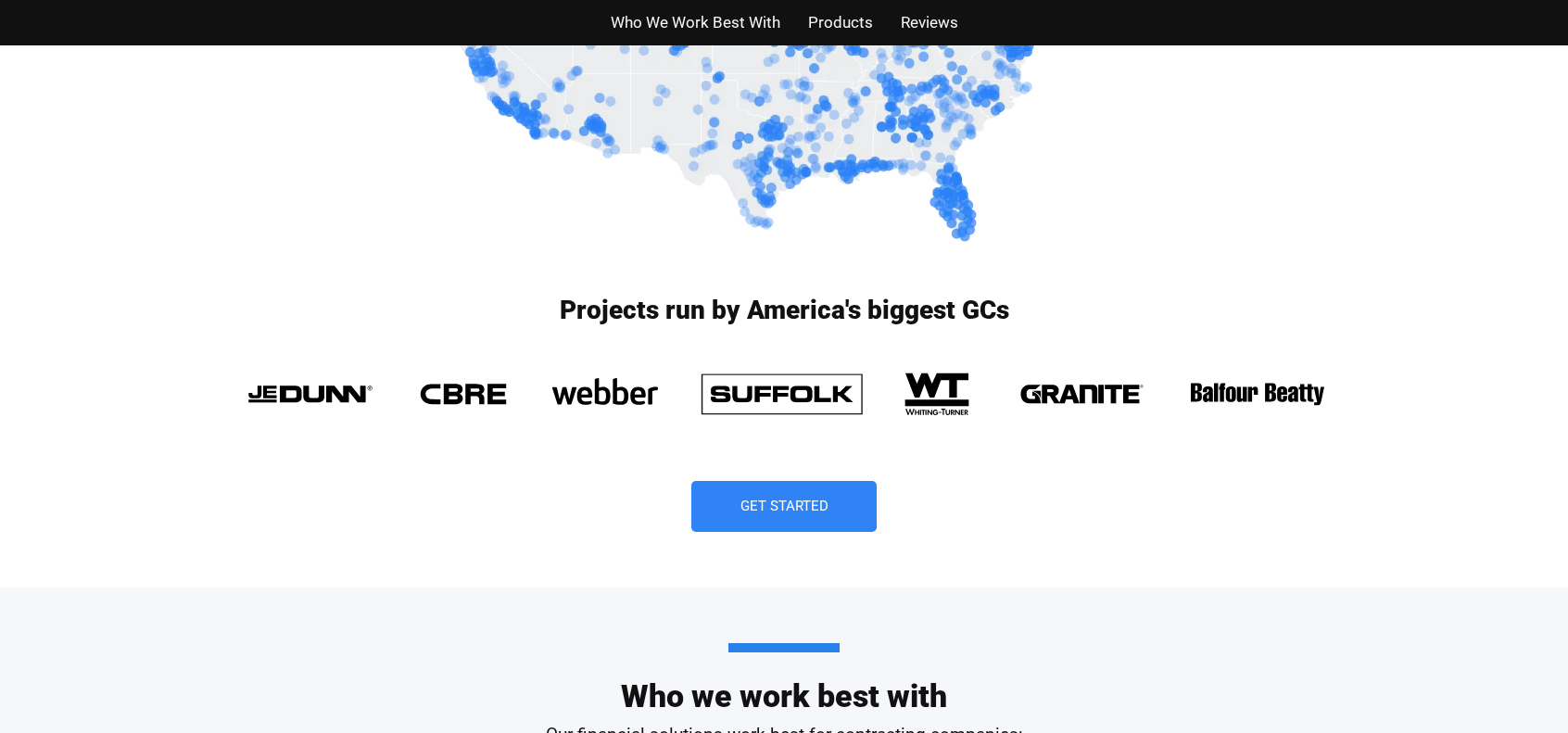
scroll to position [1297, 0]
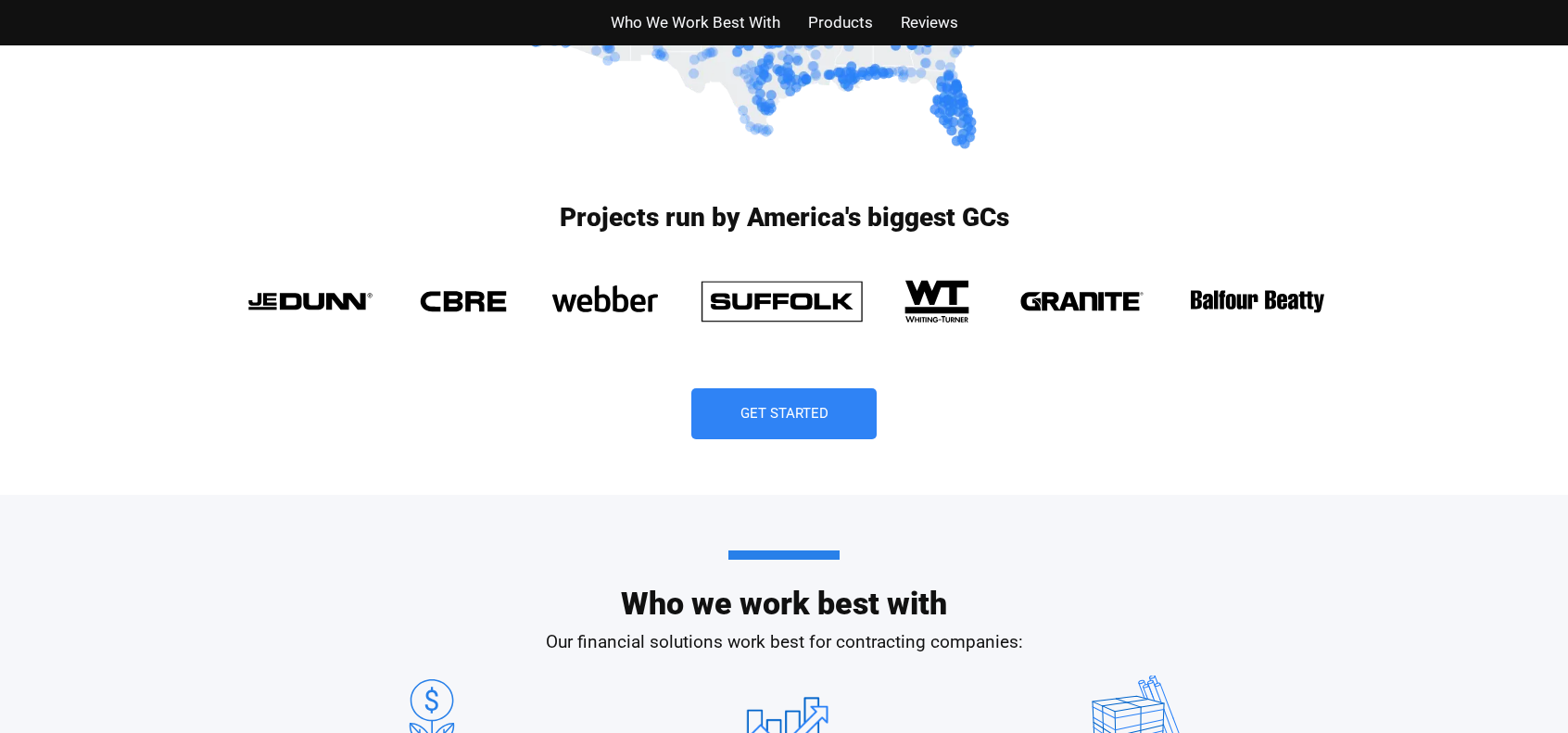
click at [774, 518] on div "Who we work best with Our financial solutions work best for contracting compani…" at bounding box center [783, 678] width 1056 height 368
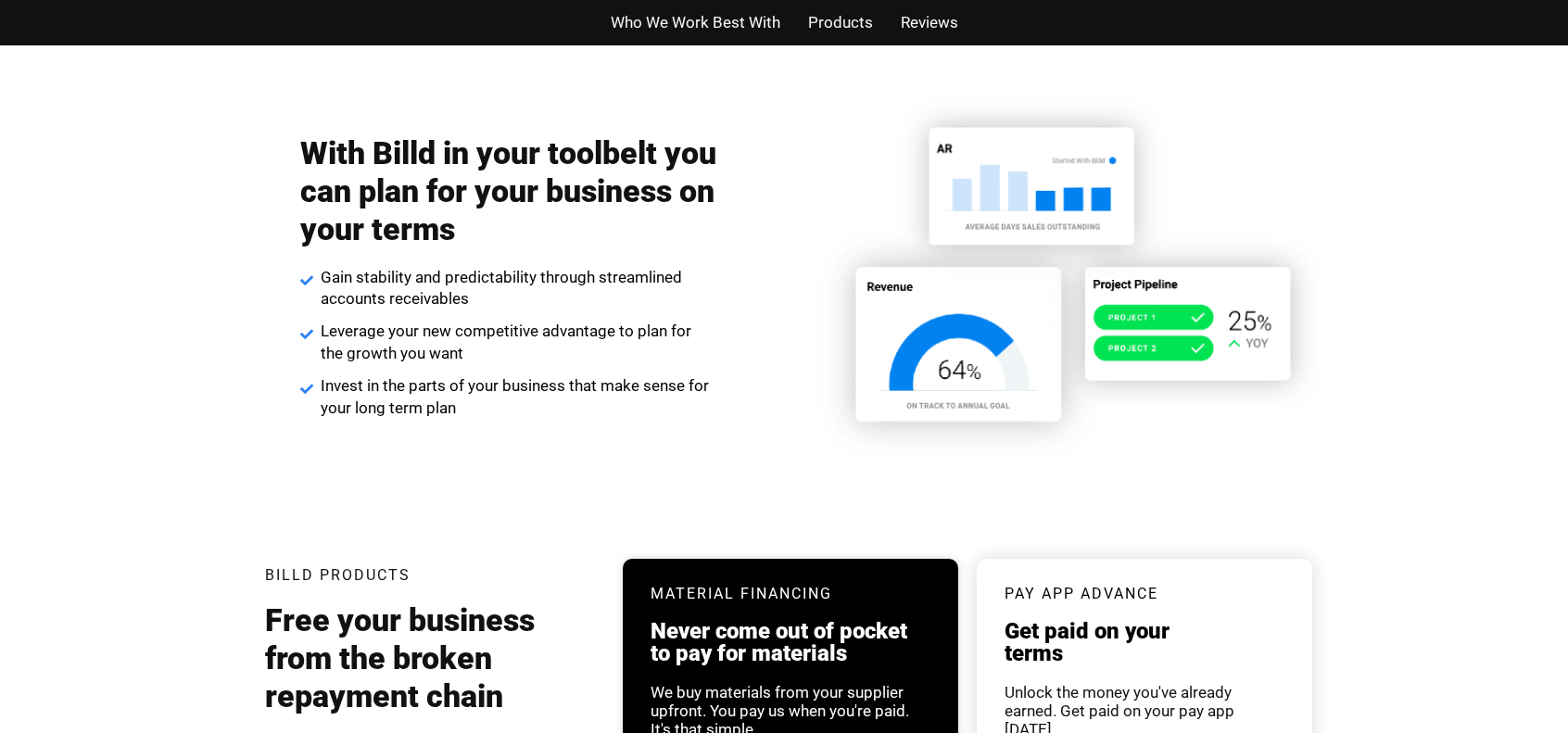
scroll to position [3059, 0]
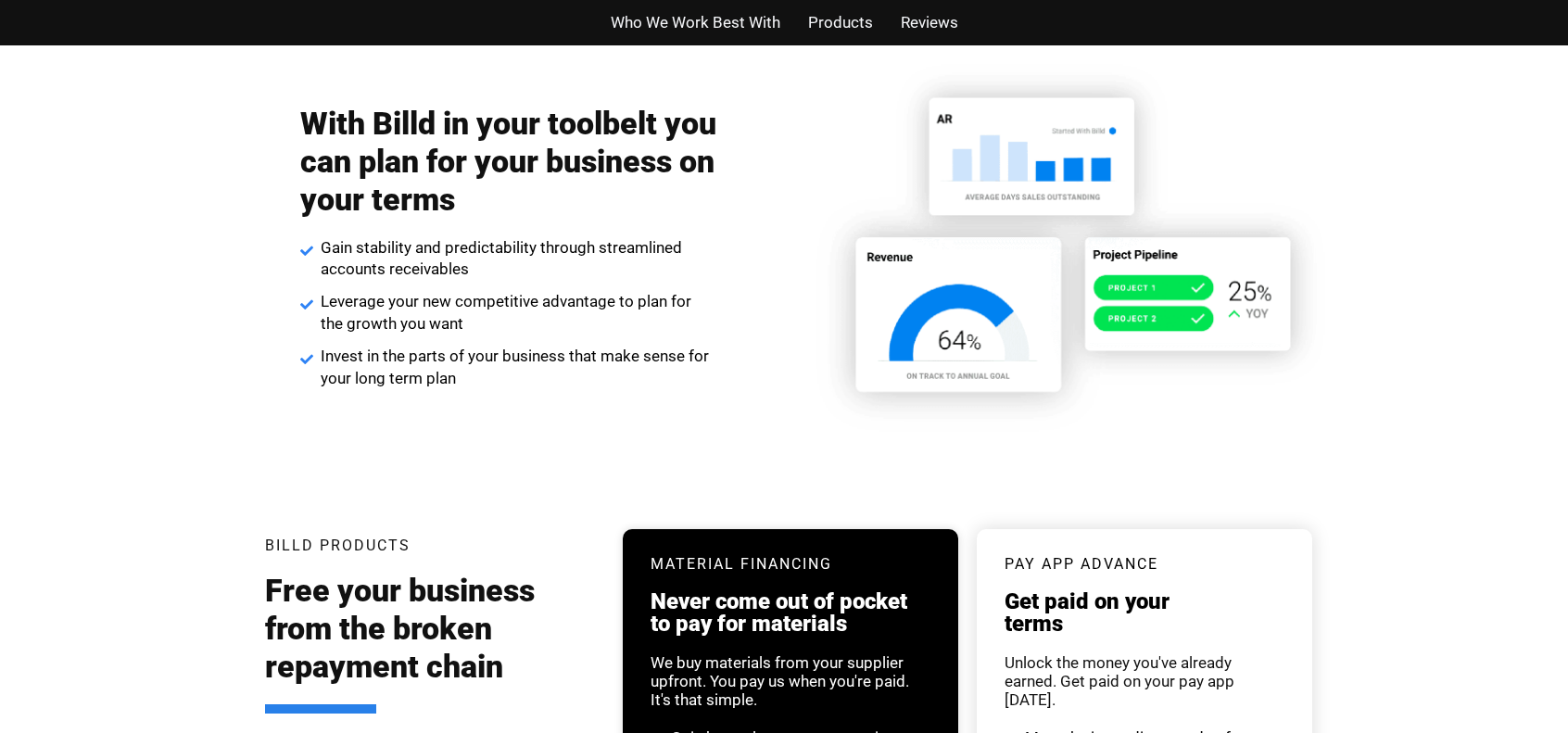
click at [776, 470] on div "With Billd in your toolbelt you can plan for your business on your terms Gain s…" at bounding box center [784, 246] width 1112 height 453
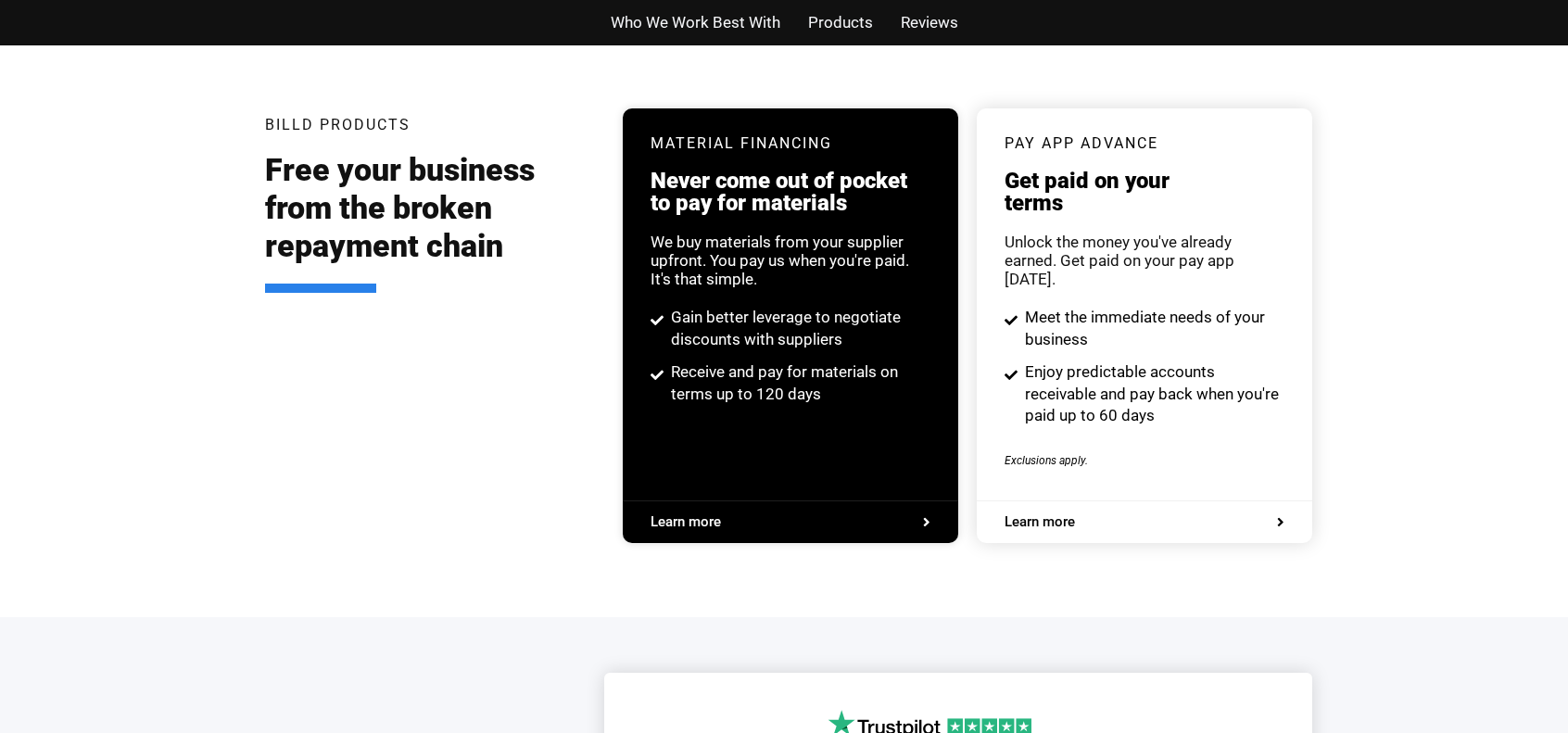
scroll to position [3521, 0]
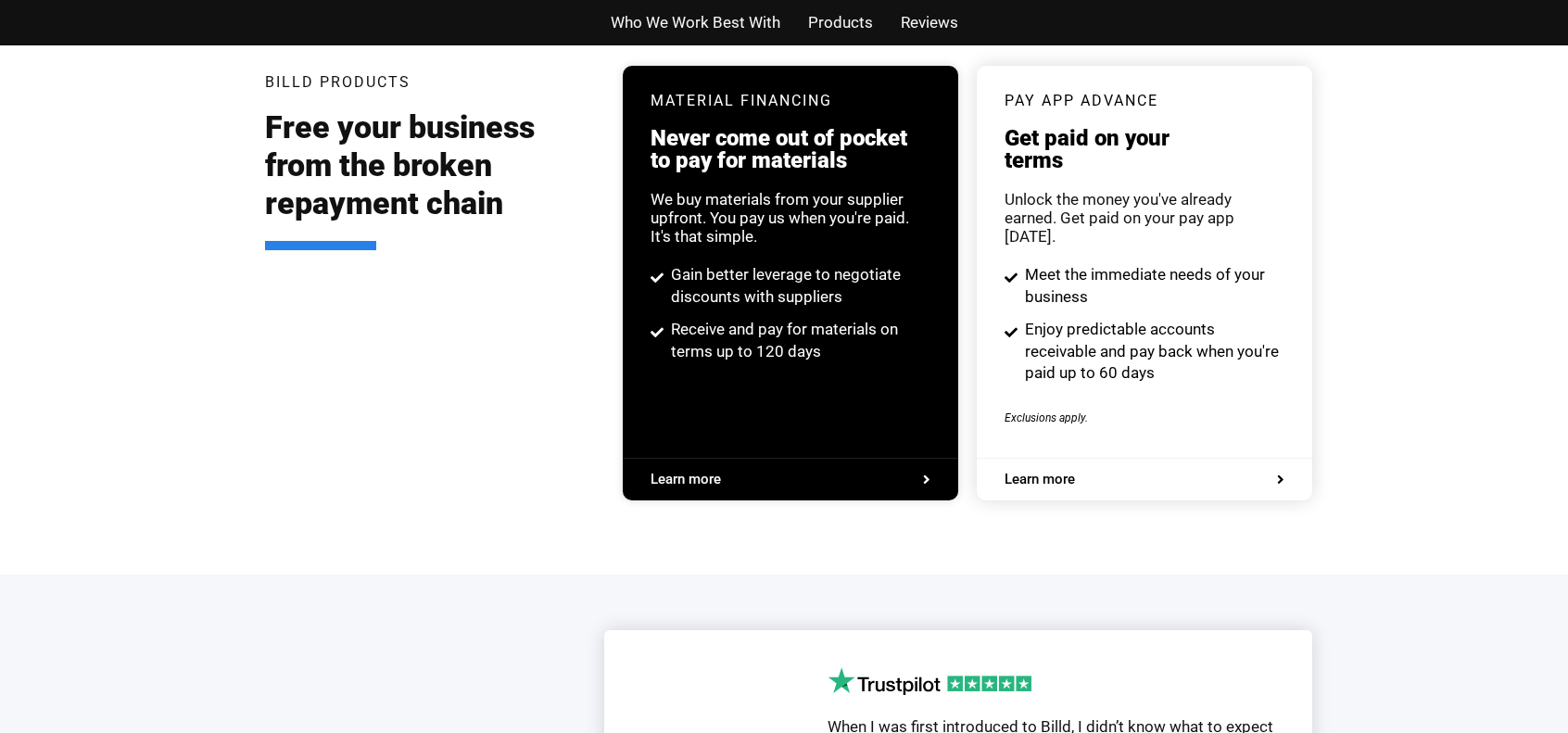
click at [776, 492] on div "Billd Products Free your business from the broken repayment chain Material Fina…" at bounding box center [783, 292] width 1056 height 564
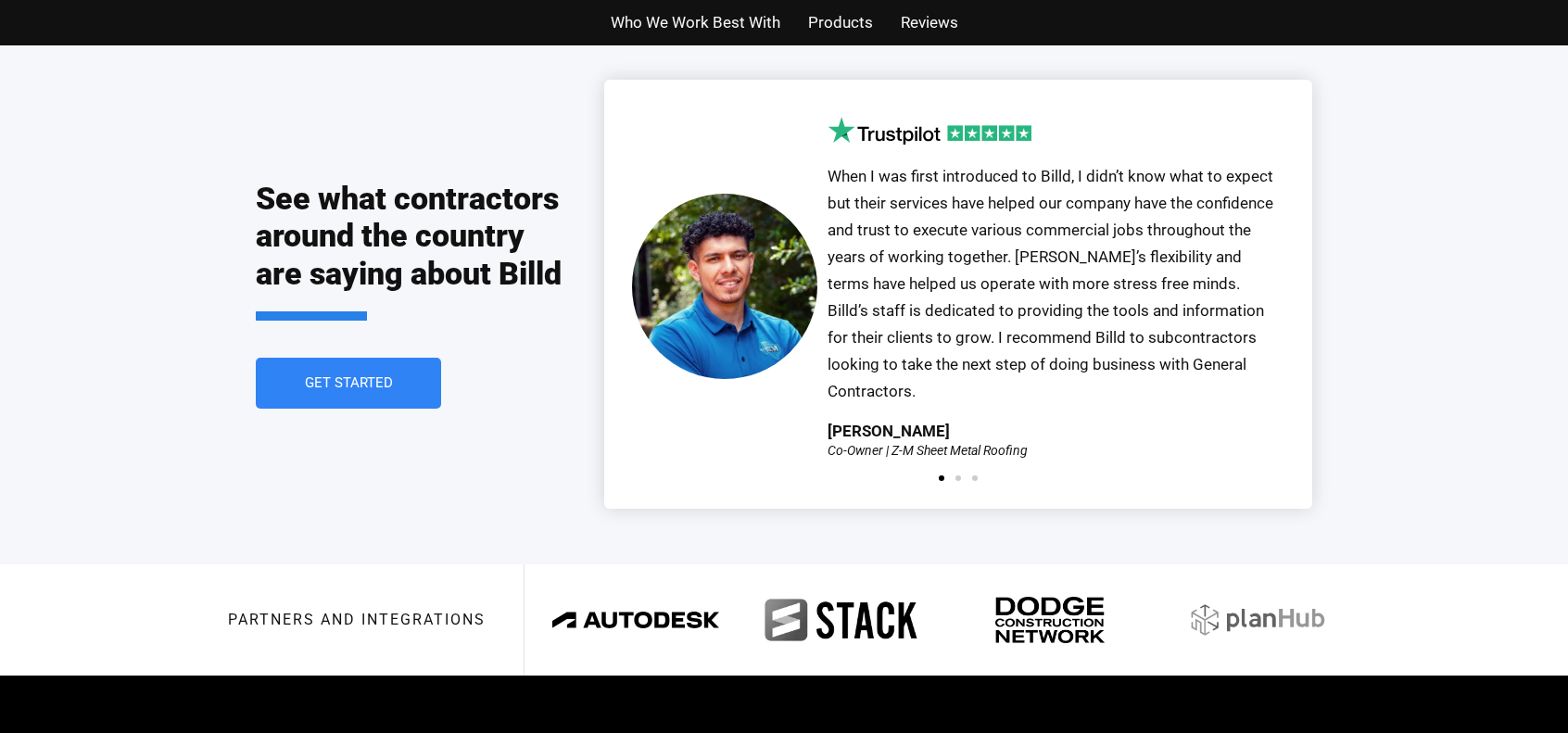
scroll to position [4078, 0]
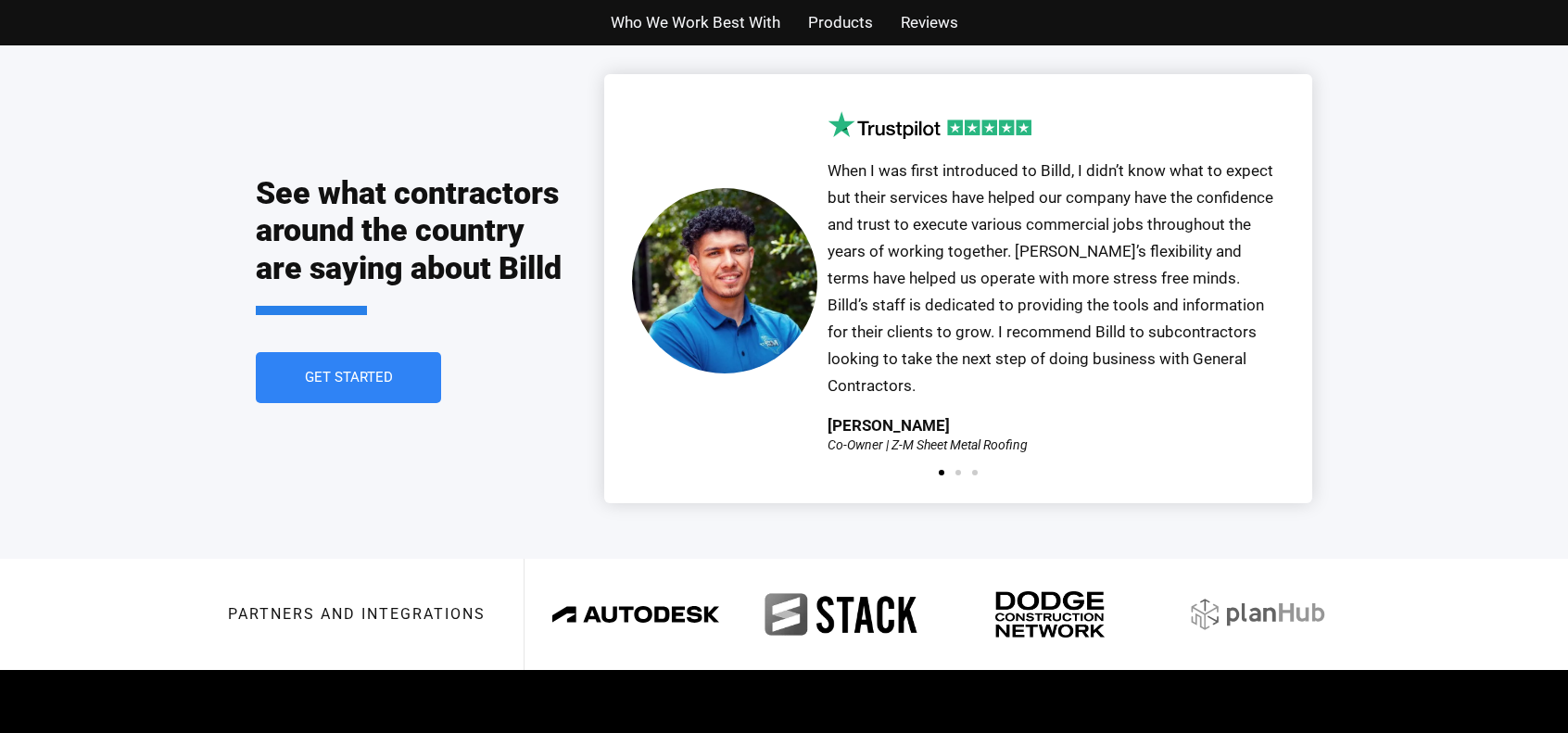
click at [782, 487] on div "See what contractors around the country are saying about Billd Get Started Our …" at bounding box center [783, 288] width 1056 height 540
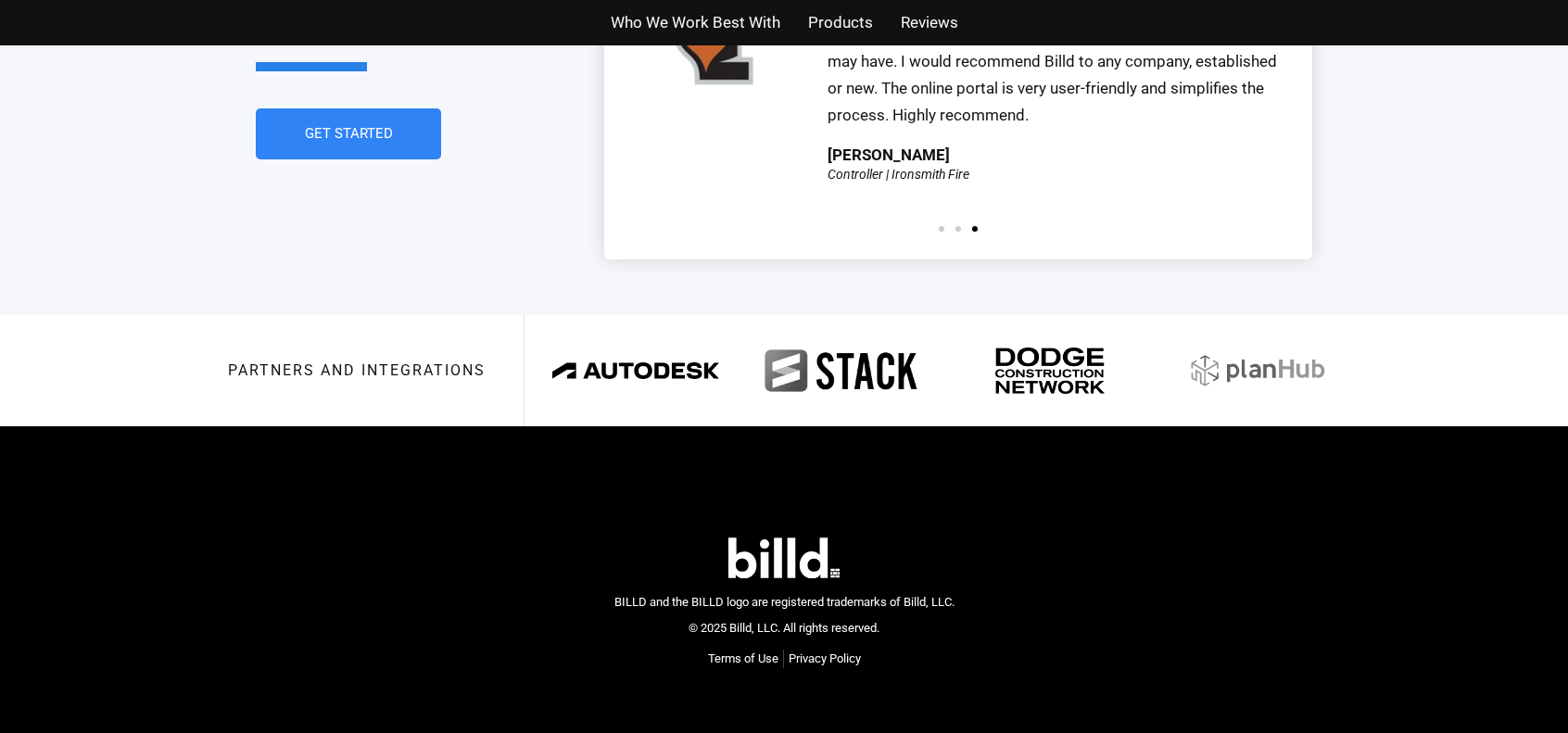
scroll to position [4322, 0]
